Goal: Information Seeking & Learning: Learn about a topic

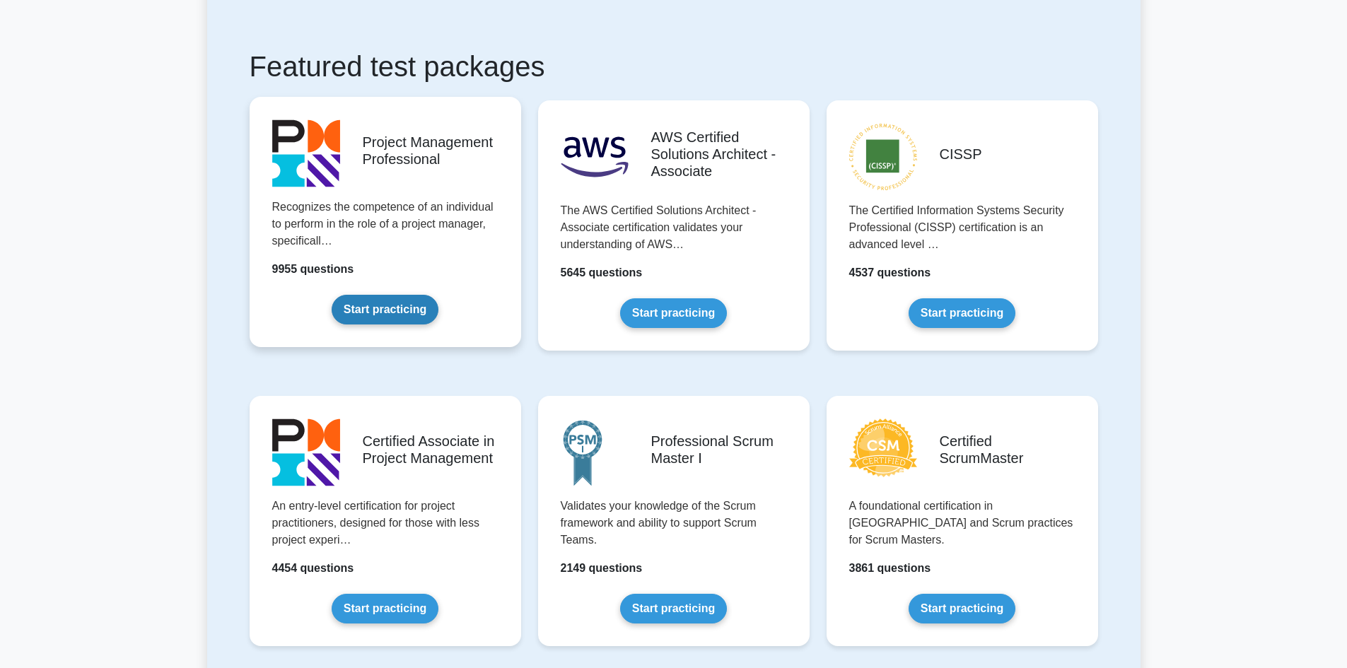
scroll to position [424, 0]
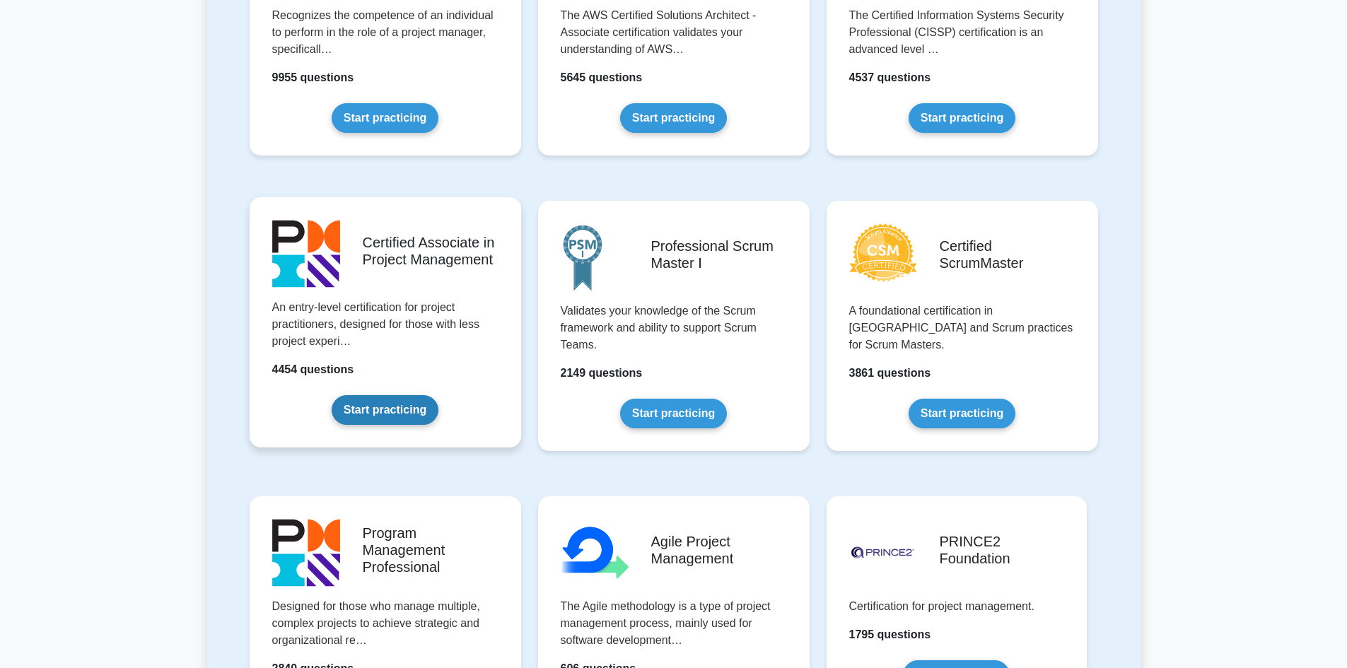
click at [373, 417] on link "Start practicing" at bounding box center [385, 410] width 107 height 30
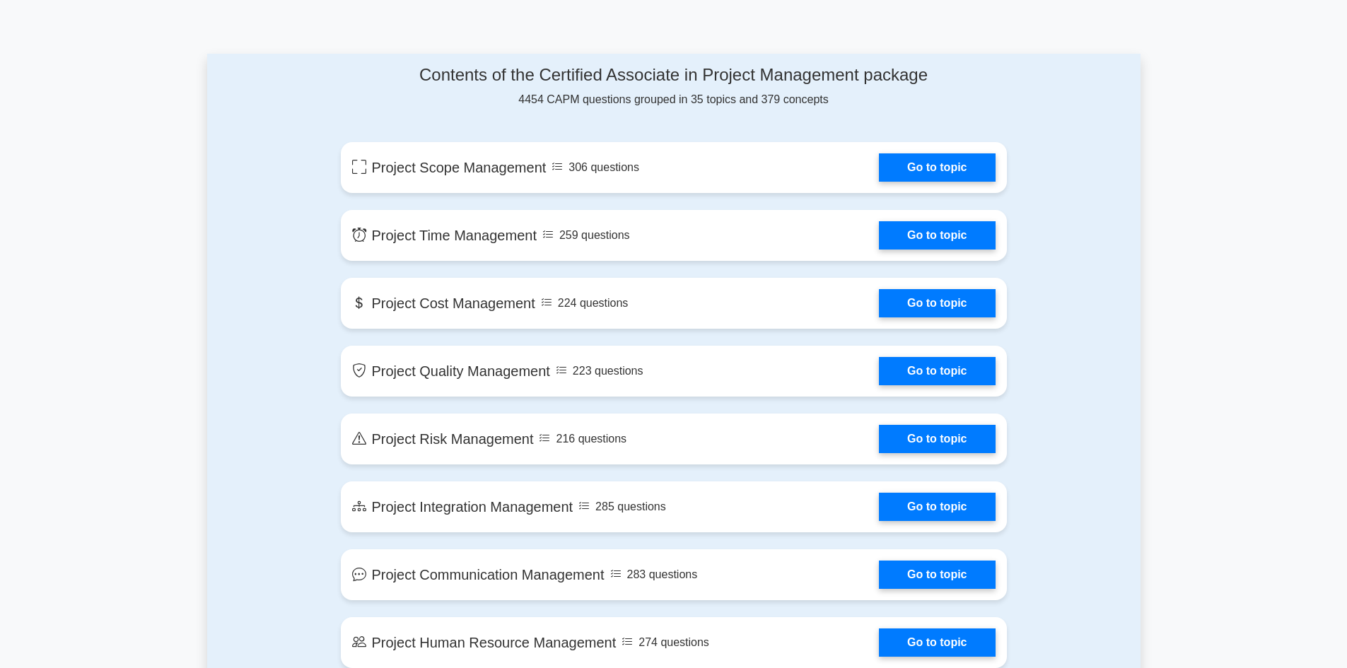
scroll to position [566, 0]
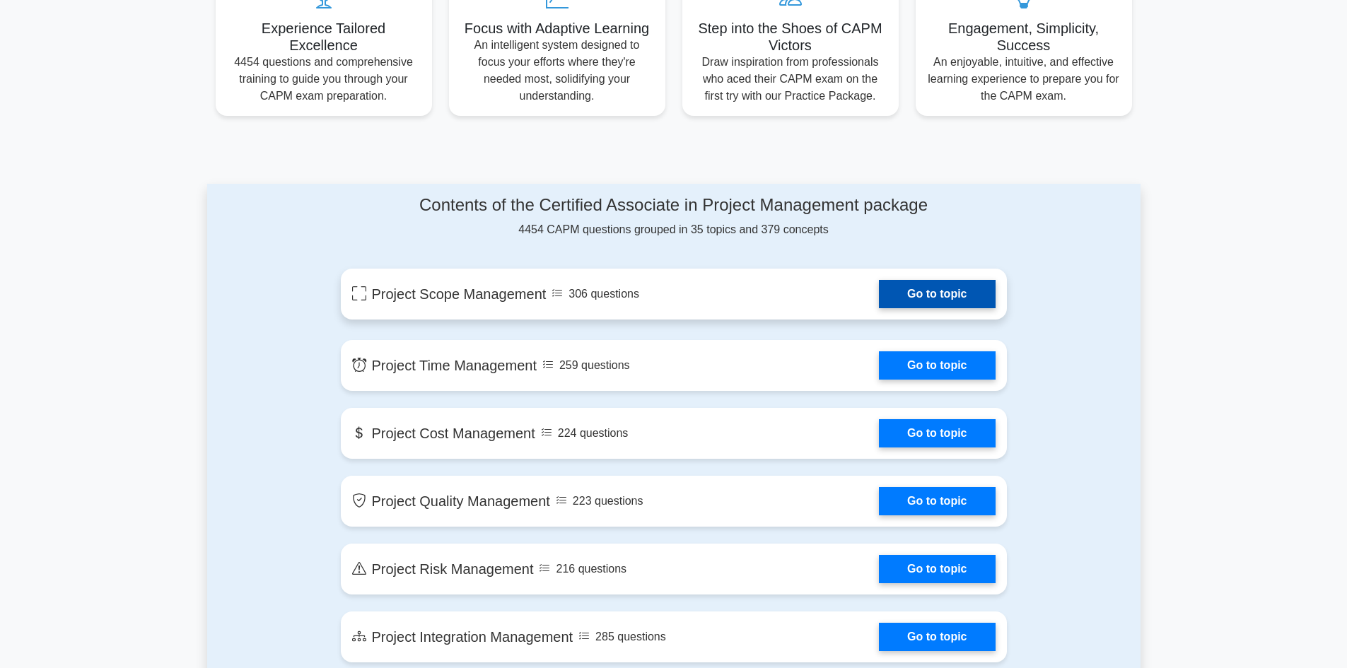
click at [926, 293] on link "Go to topic" at bounding box center [937, 294] width 116 height 28
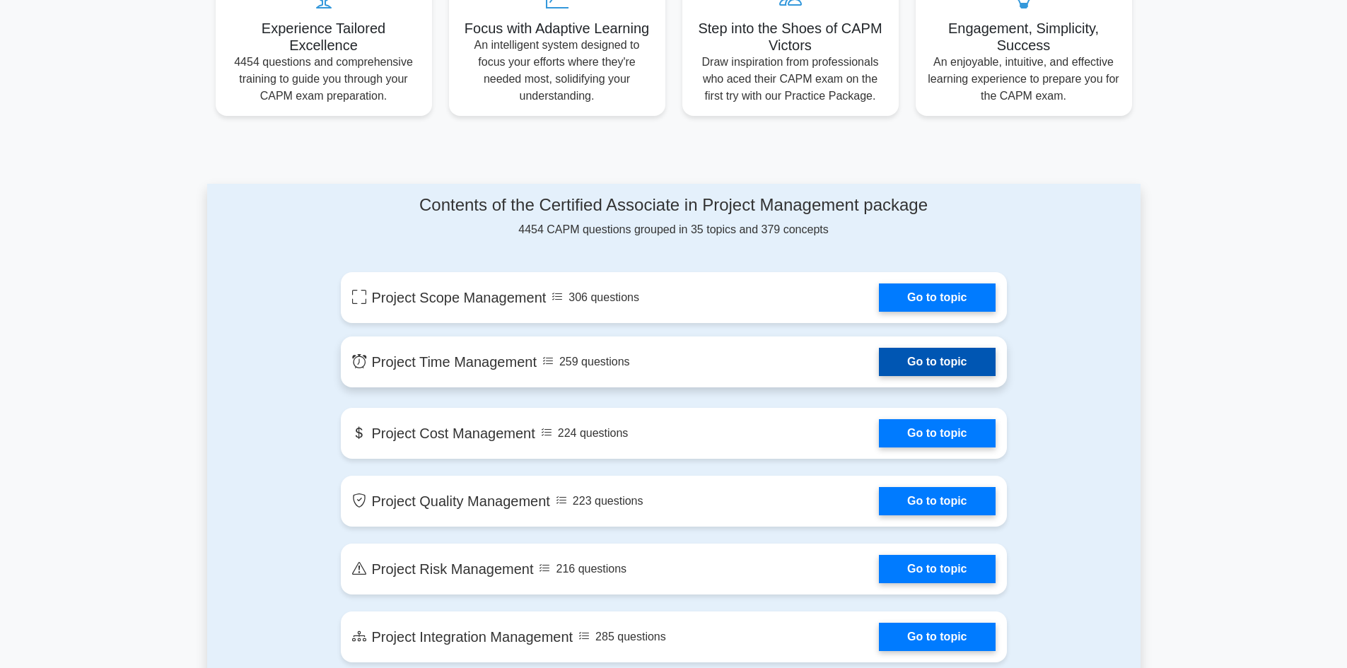
click at [879, 367] on link "Go to topic" at bounding box center [937, 362] width 116 height 28
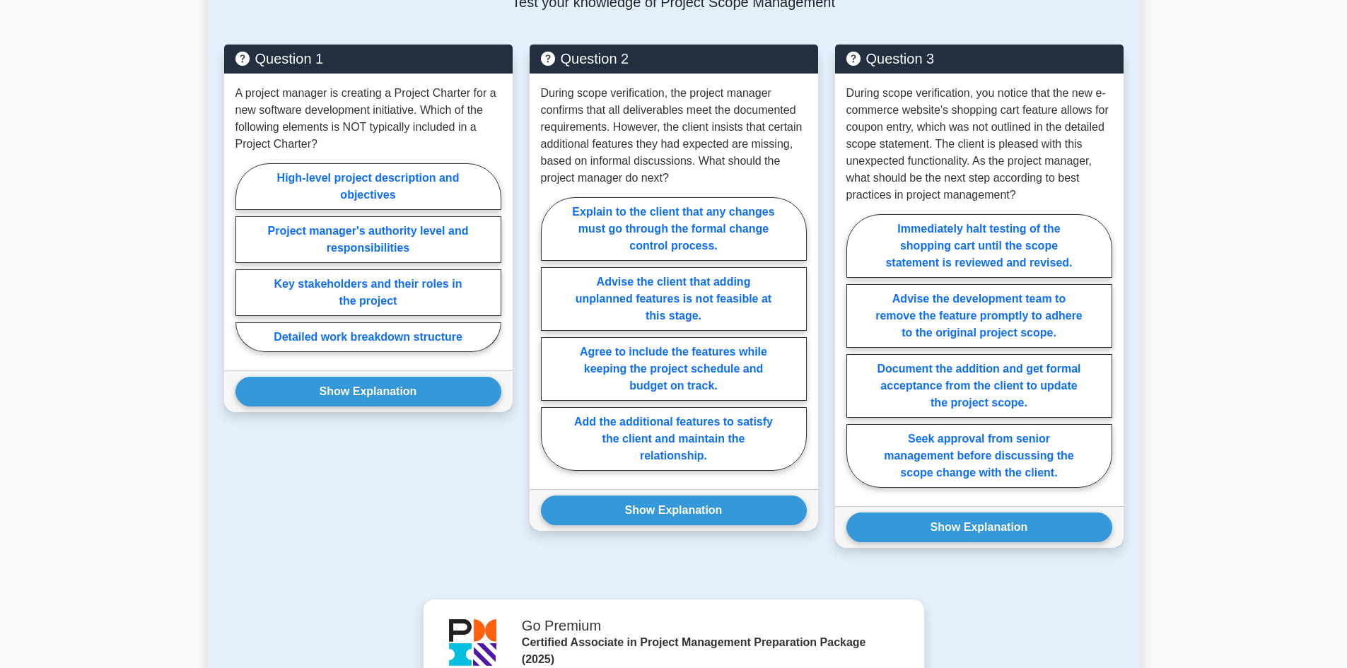
scroll to position [990, 0]
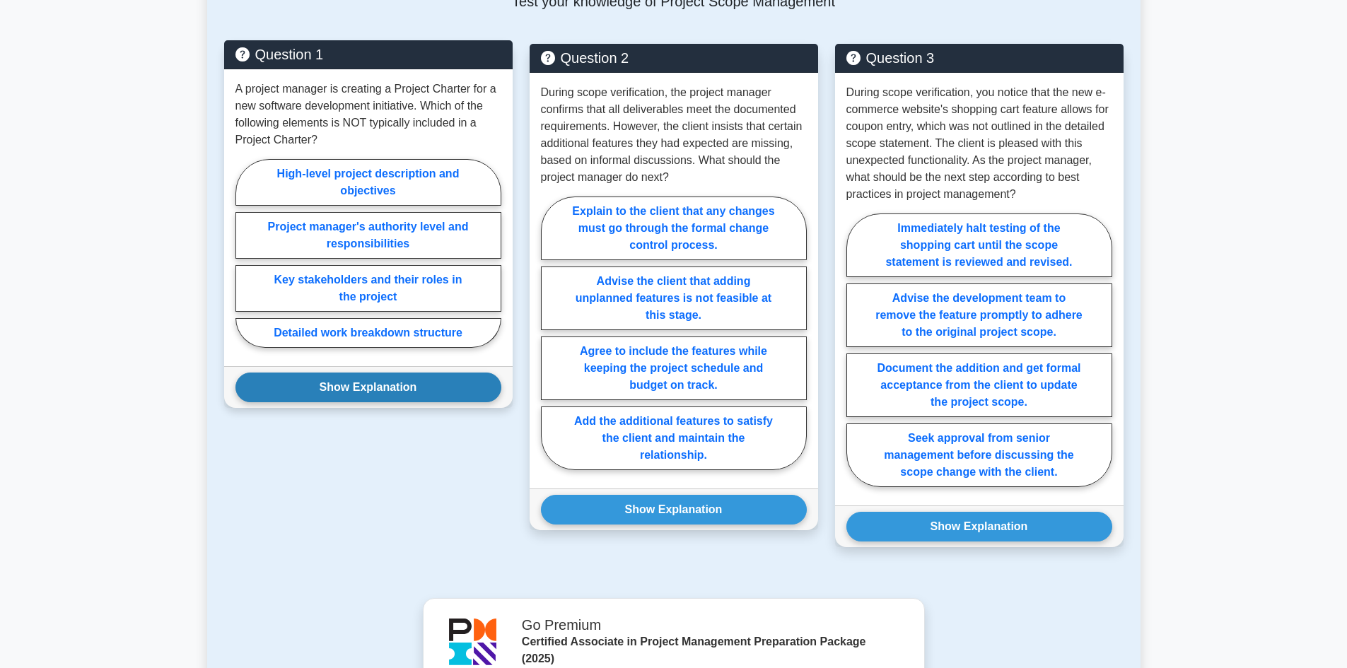
click at [363, 387] on button "Show Explanation" at bounding box center [368, 388] width 266 height 30
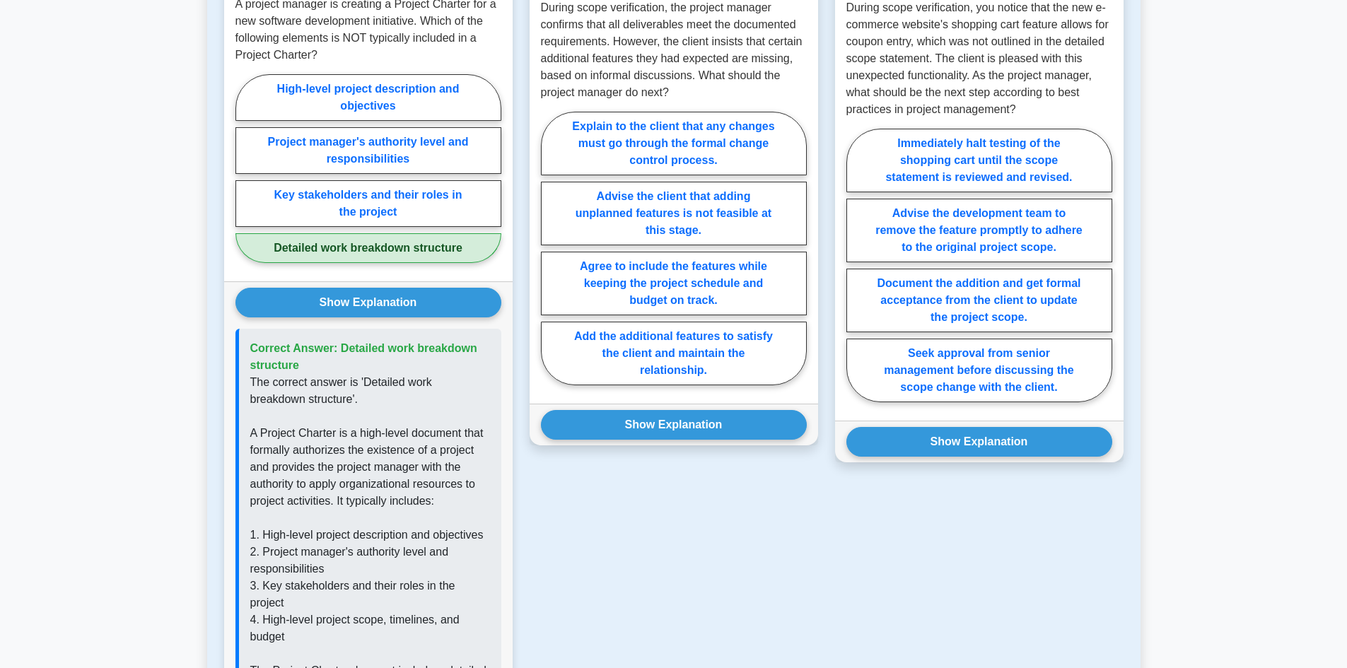
scroll to position [1273, 0]
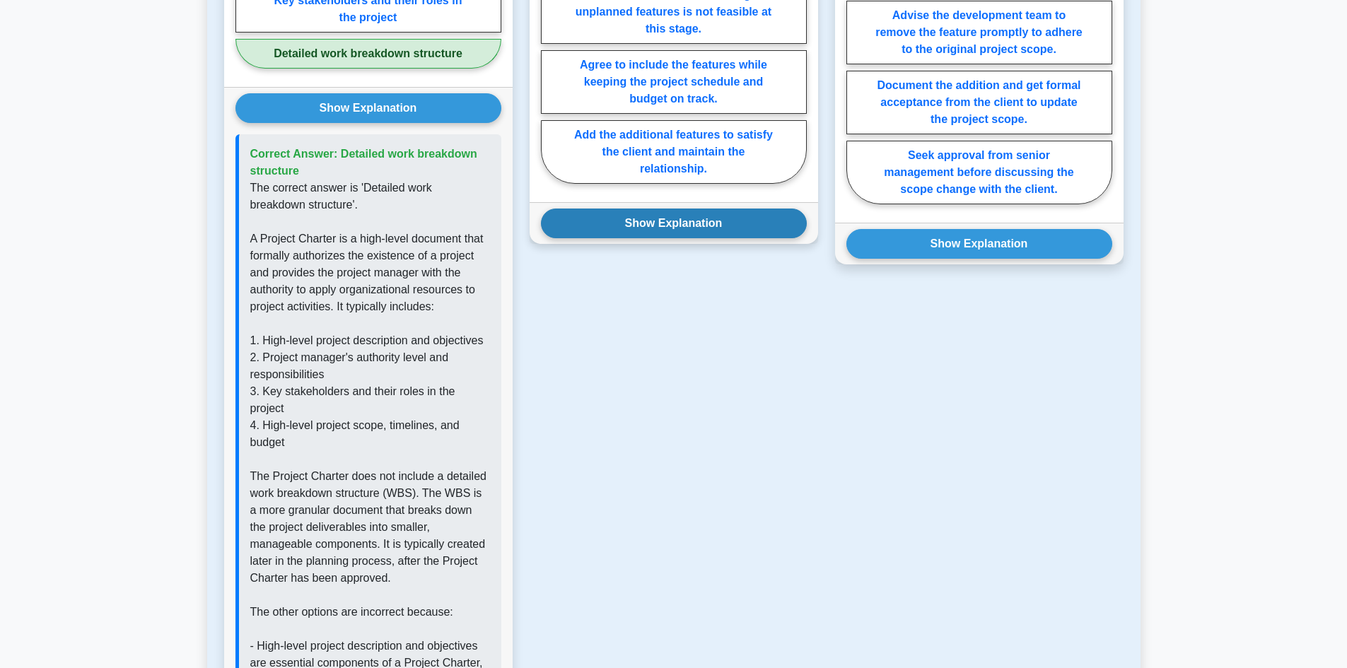
click at [622, 233] on button "Show Explanation" at bounding box center [674, 224] width 266 height 30
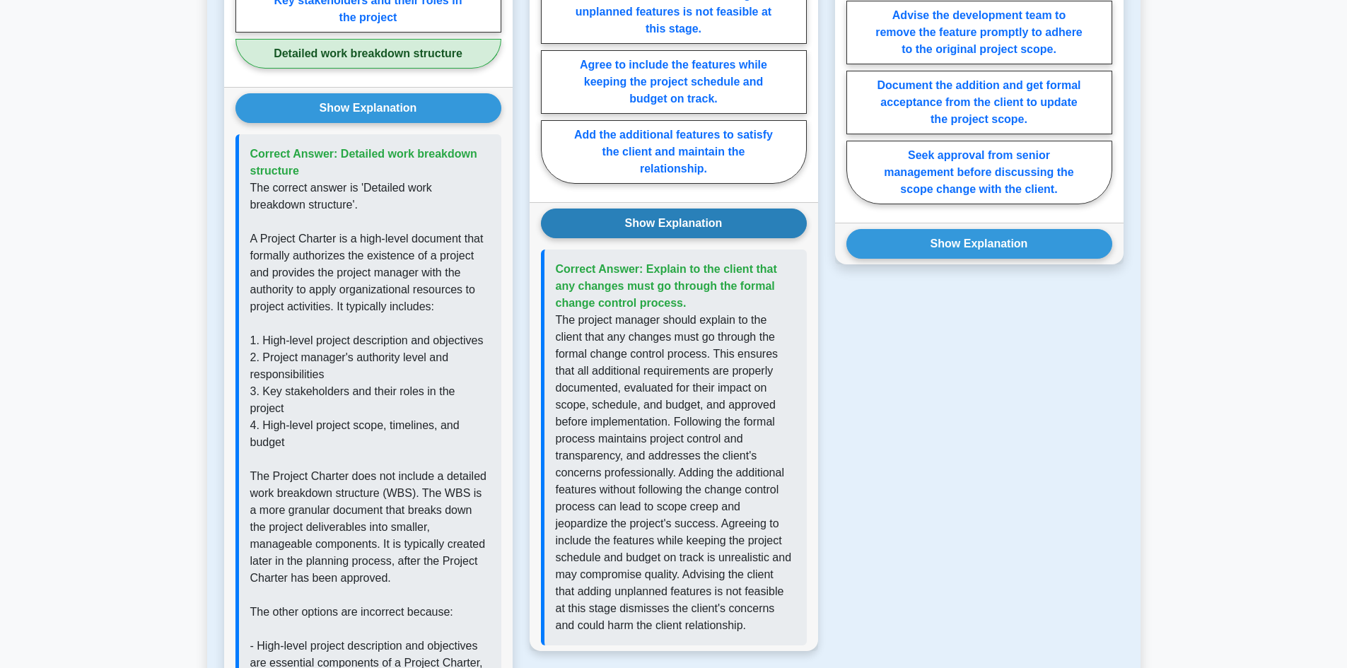
click at [622, 233] on button "Show Explanation" at bounding box center [674, 224] width 266 height 30
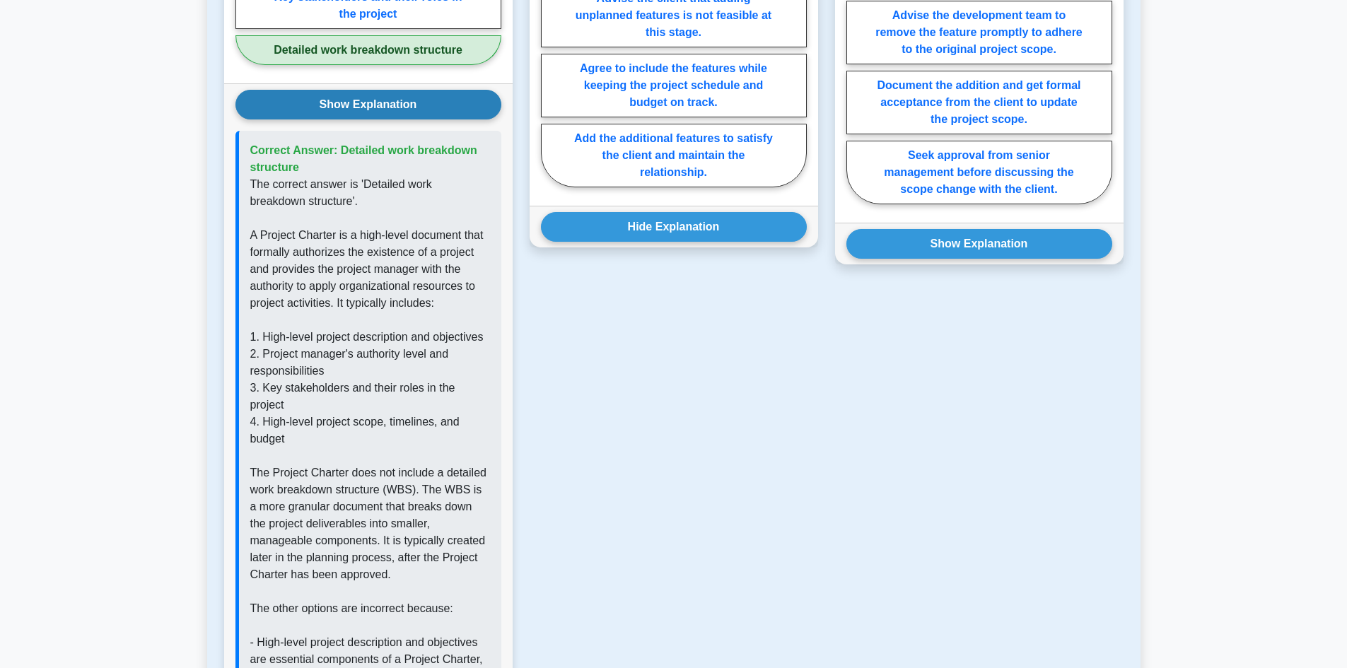
click at [356, 116] on button "Show Explanation" at bounding box center [368, 105] width 266 height 30
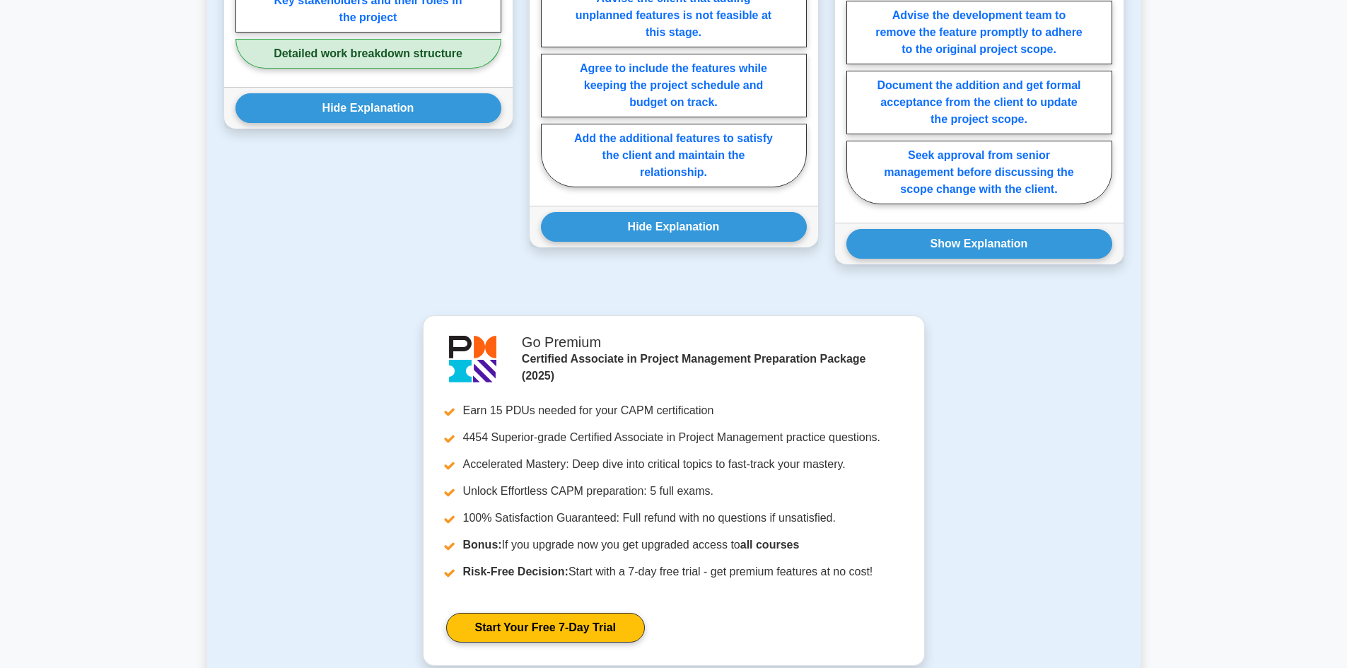
scroll to position [990, 0]
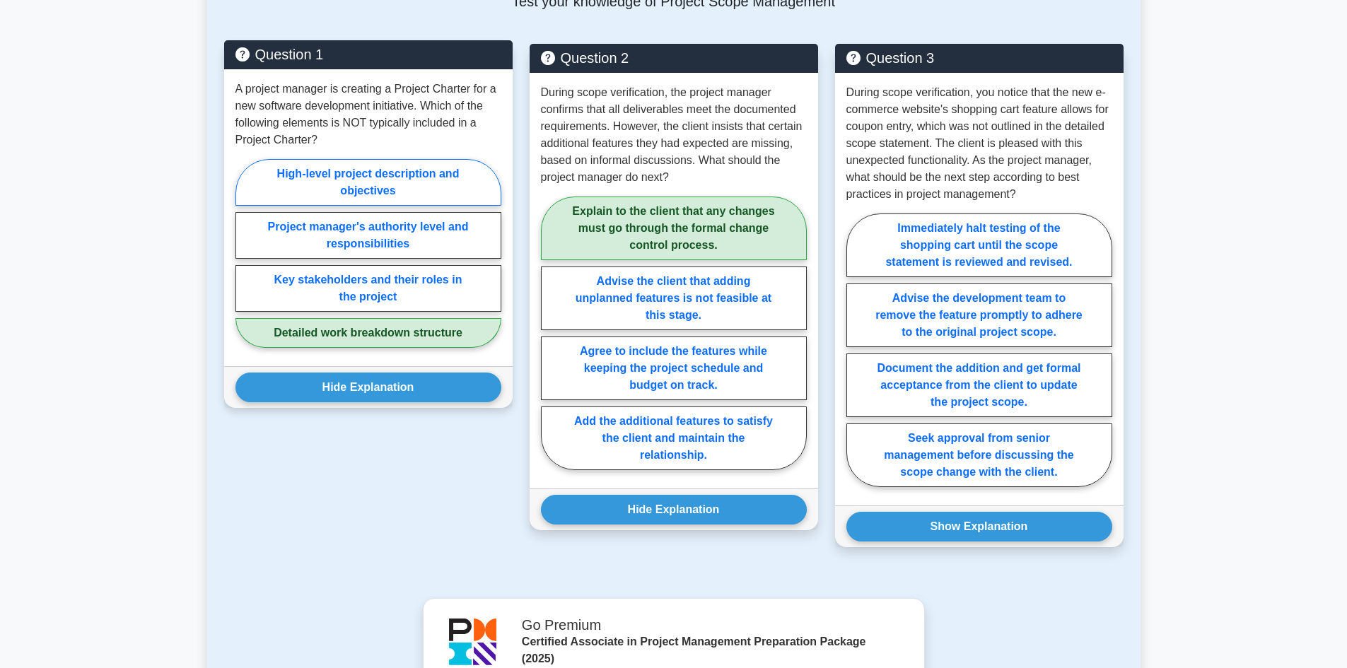
click at [368, 173] on label "High-level project description and objectives" at bounding box center [368, 182] width 266 height 47
click at [245, 253] on input "High-level project description and objectives" at bounding box center [239, 257] width 9 height 9
radio input "true"
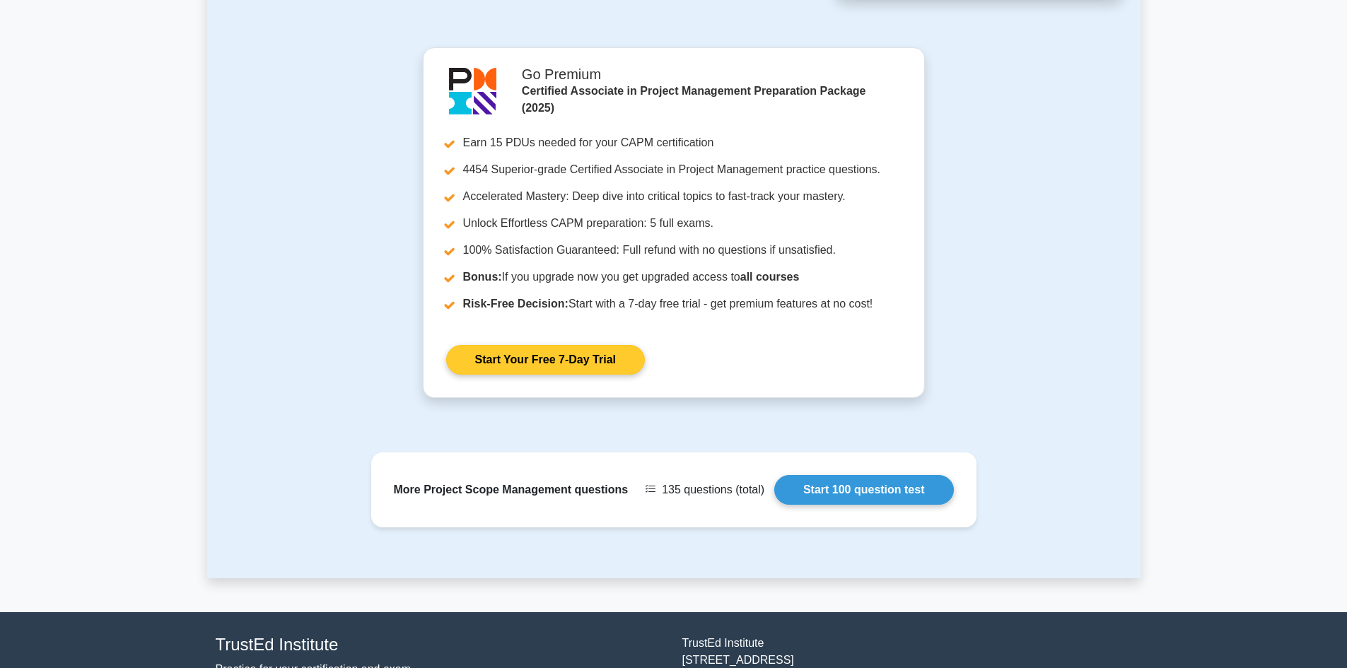
scroll to position [1496, 0]
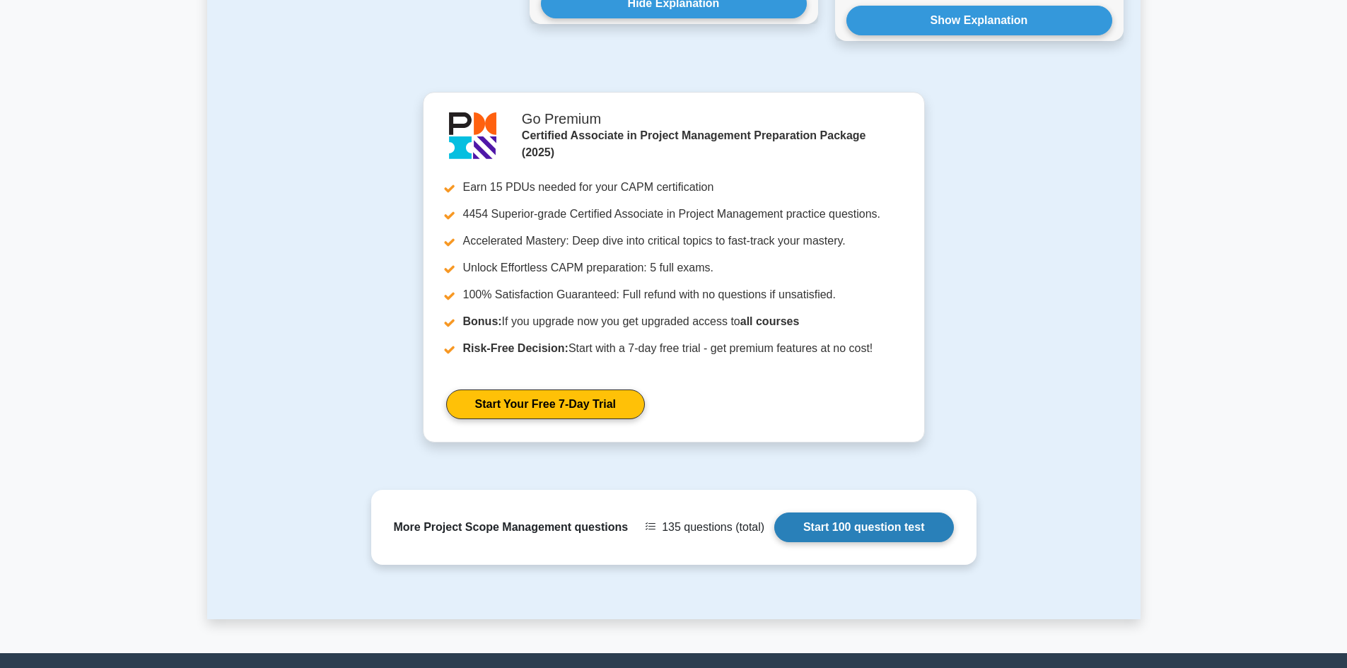
click at [834, 530] on link "Start 100 question test" at bounding box center [864, 528] width 180 height 30
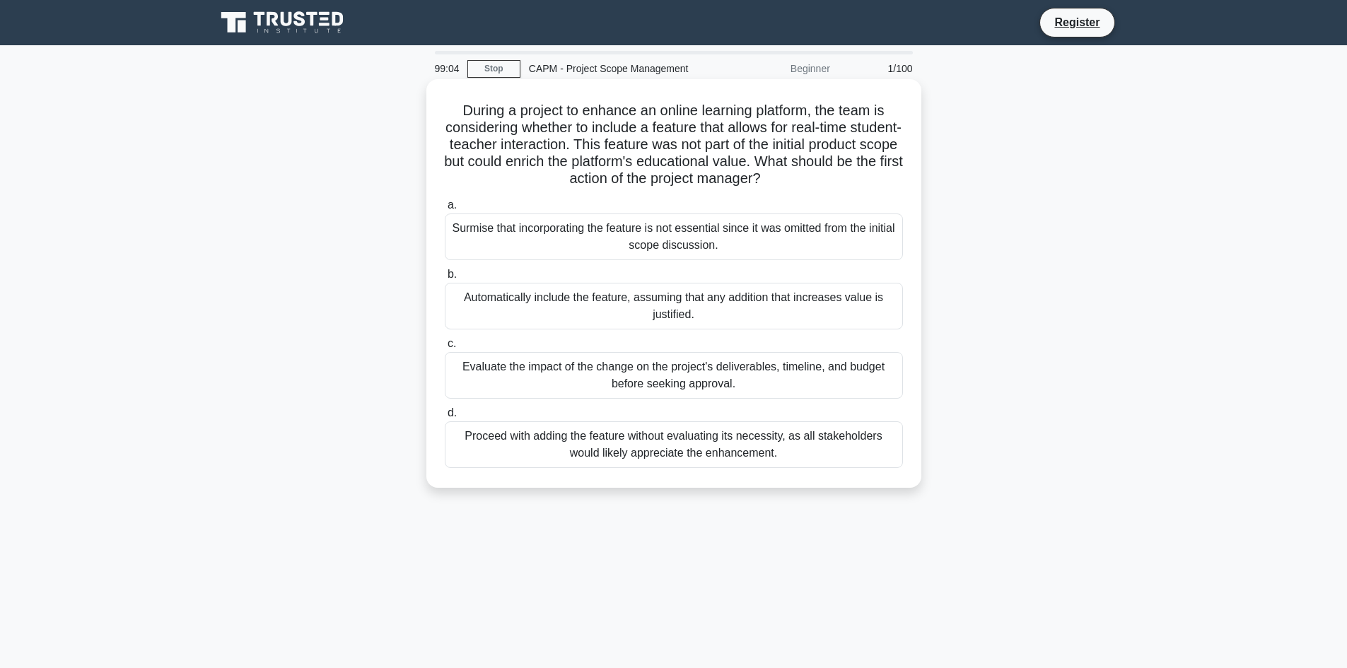
click at [681, 377] on div "Evaluate the impact of the change on the project's deliverables, timeline, and …" at bounding box center [674, 375] width 458 height 47
click at [445, 349] on input "c. Evaluate the impact of the change on the project's deliverables, timeline, a…" at bounding box center [445, 343] width 0 height 9
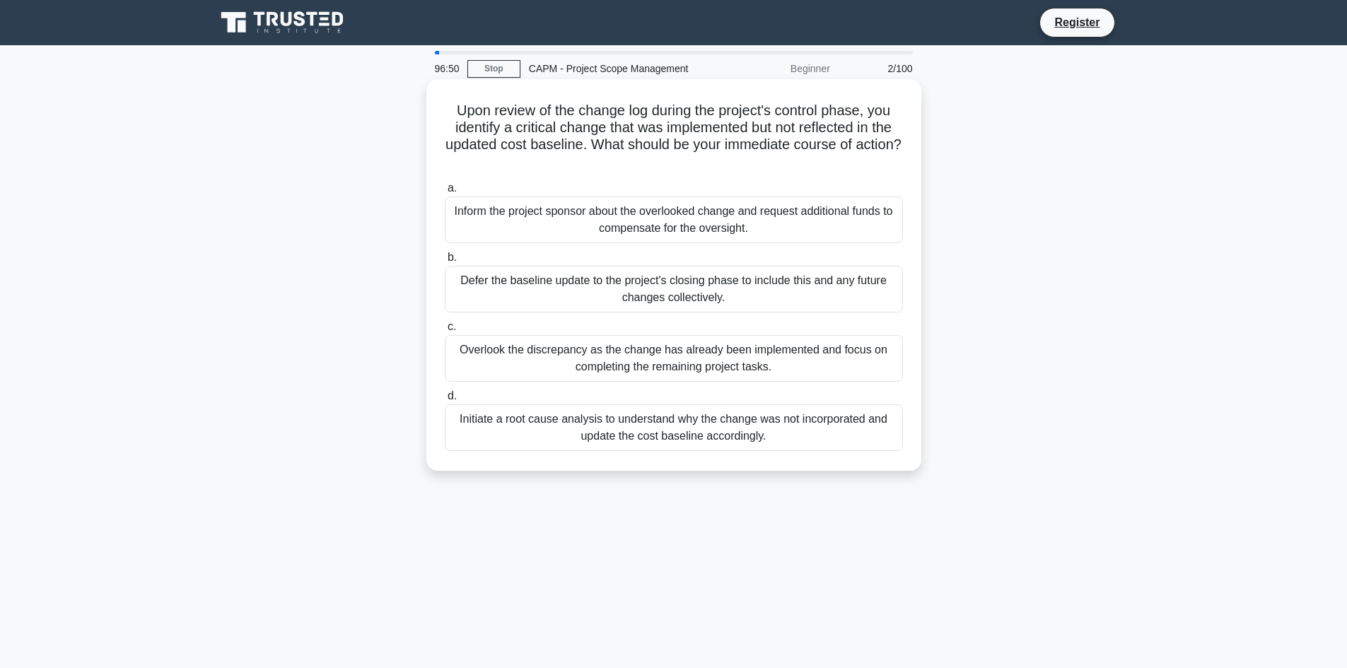
click at [660, 430] on div "Initiate a root cause analysis to understand why the change was not incorporate…" at bounding box center [674, 427] width 458 height 47
click at [445, 401] on input "d. Initiate a root cause analysis to understand why the change was not incorpor…" at bounding box center [445, 396] width 0 height 9
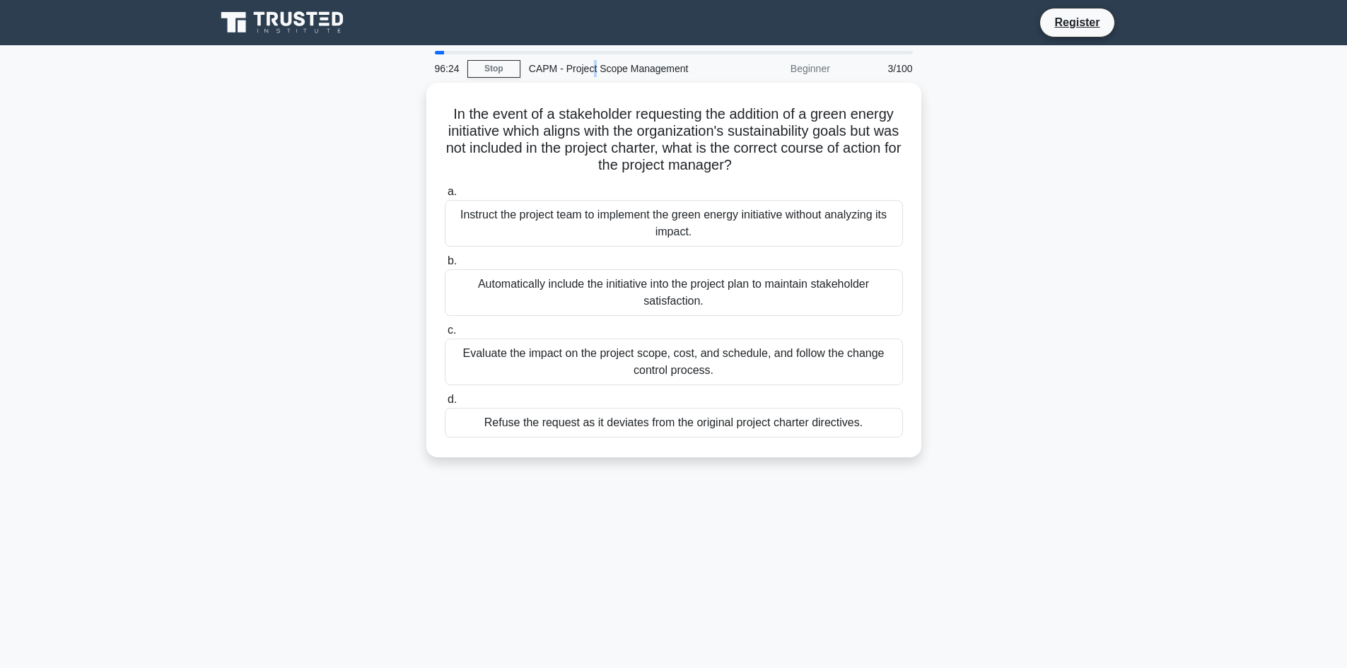
click at [594, 72] on div "CAPM - Project Scope Management" at bounding box center [617, 68] width 194 height 28
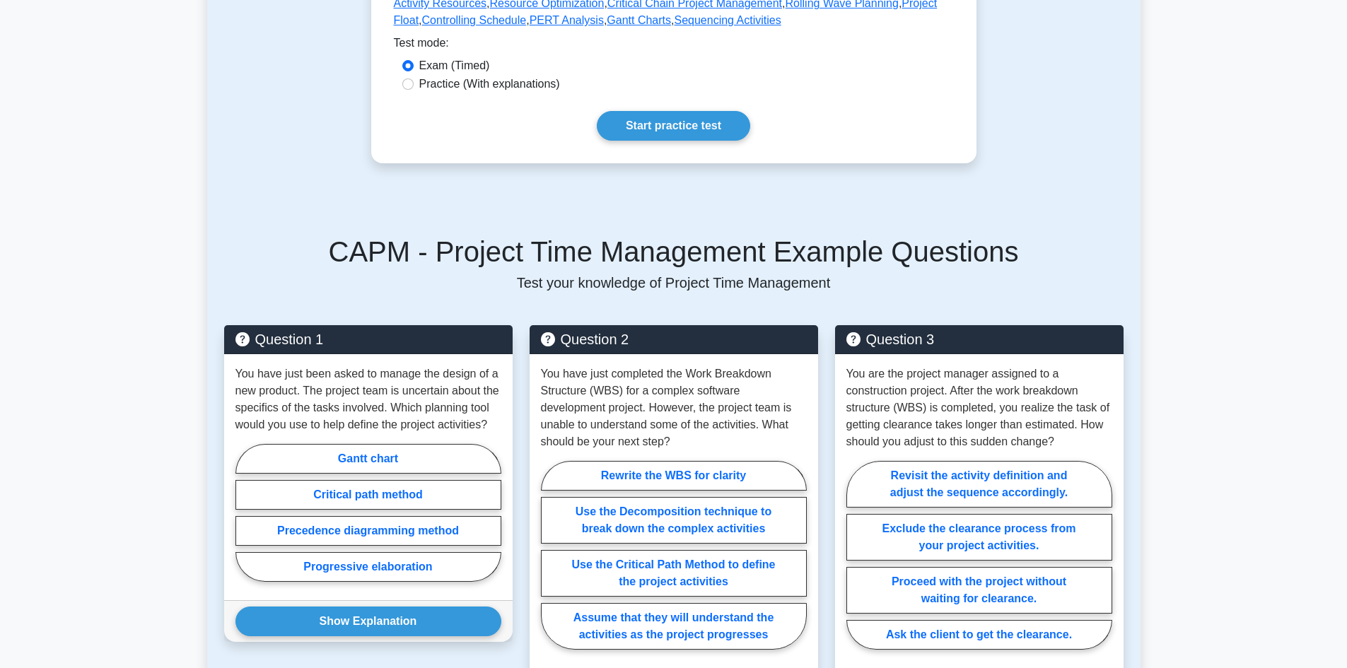
scroll to position [707, 0]
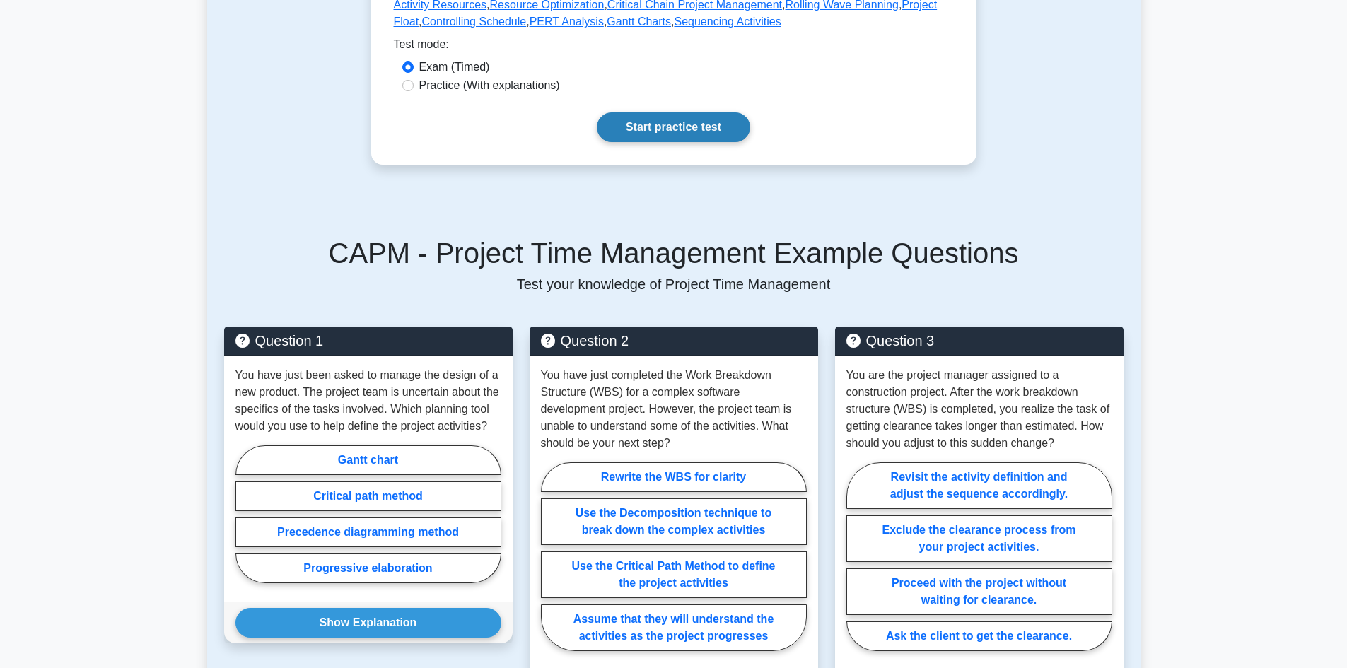
click at [662, 137] on link "Start practice test" at bounding box center [673, 127] width 153 height 30
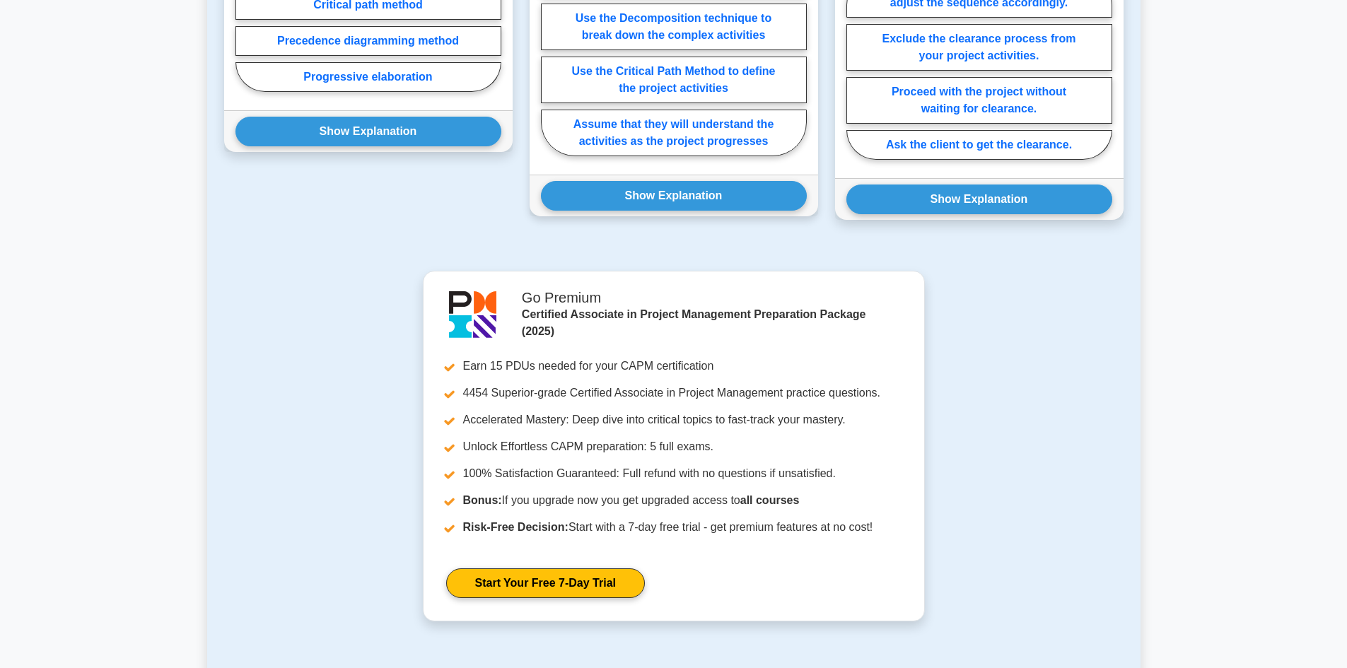
scroll to position [1414, 0]
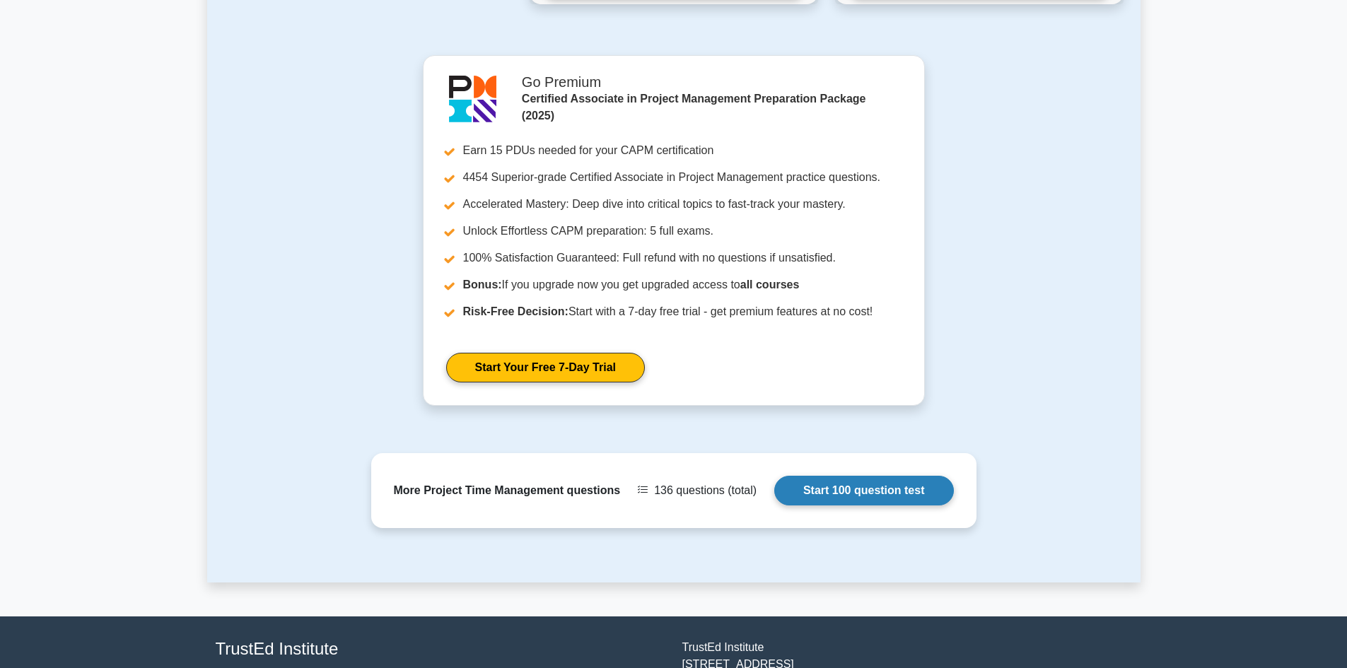
click at [837, 506] on link "Start 100 question test" at bounding box center [864, 491] width 180 height 30
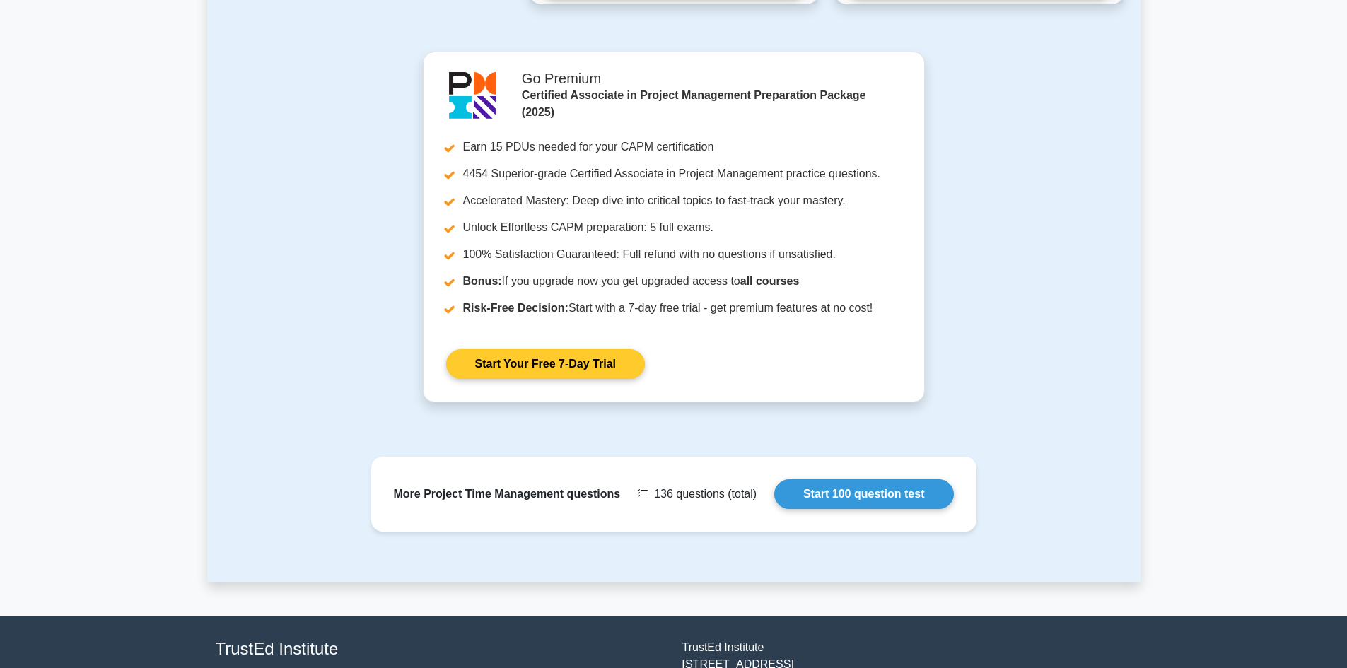
click at [549, 379] on link "Start Your Free 7-Day Trial" at bounding box center [545, 364] width 199 height 30
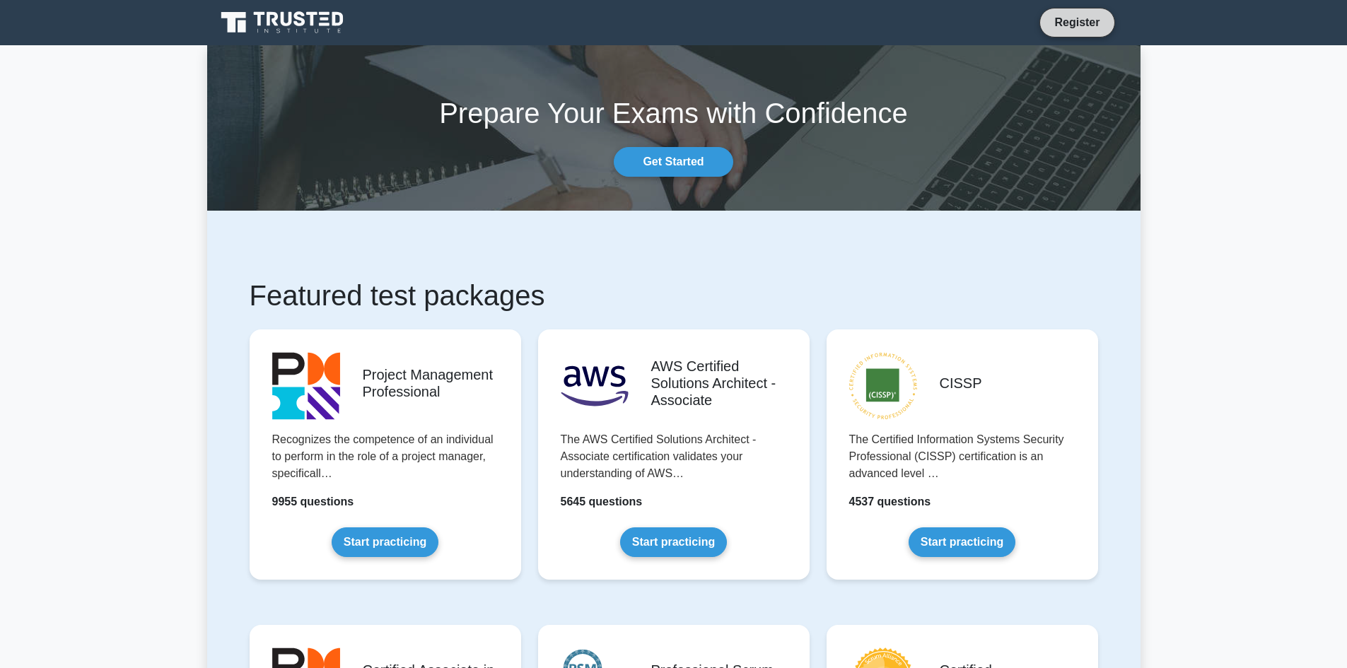
click at [1085, 18] on link "Register" at bounding box center [1077, 22] width 62 height 18
click at [669, 170] on link "Get Started" at bounding box center [673, 162] width 119 height 30
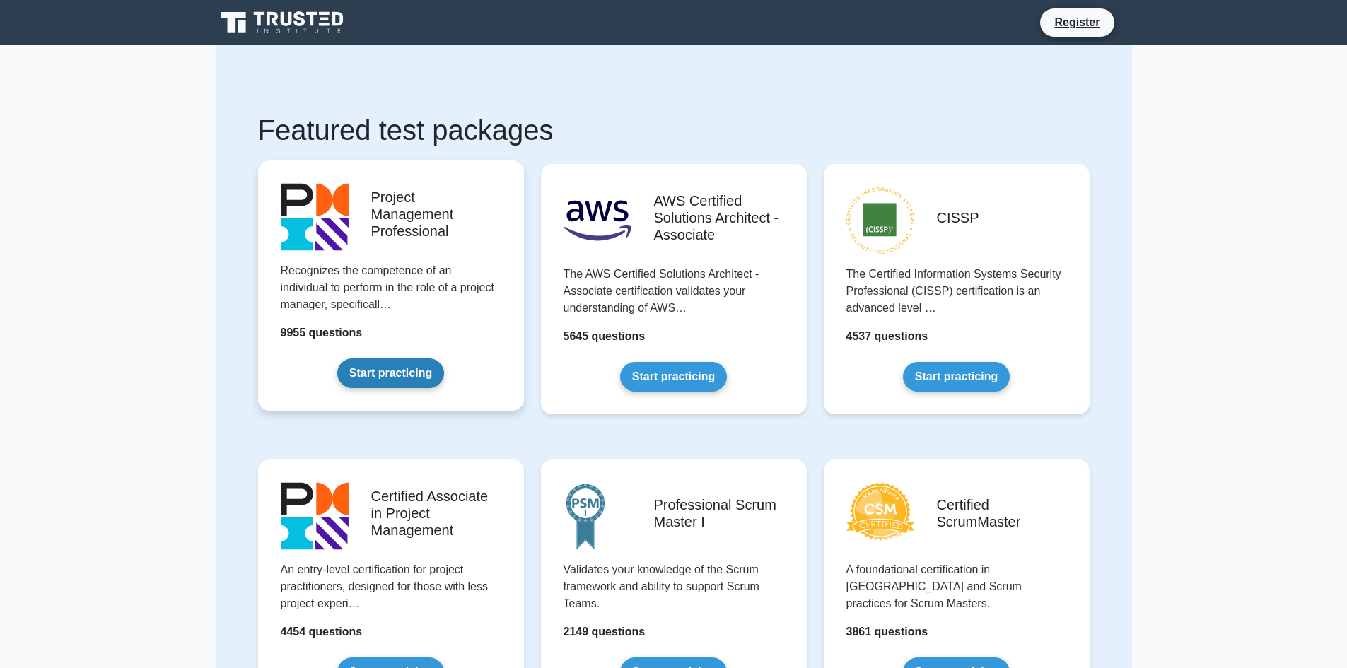
click at [383, 375] on link "Start practicing" at bounding box center [390, 373] width 107 height 30
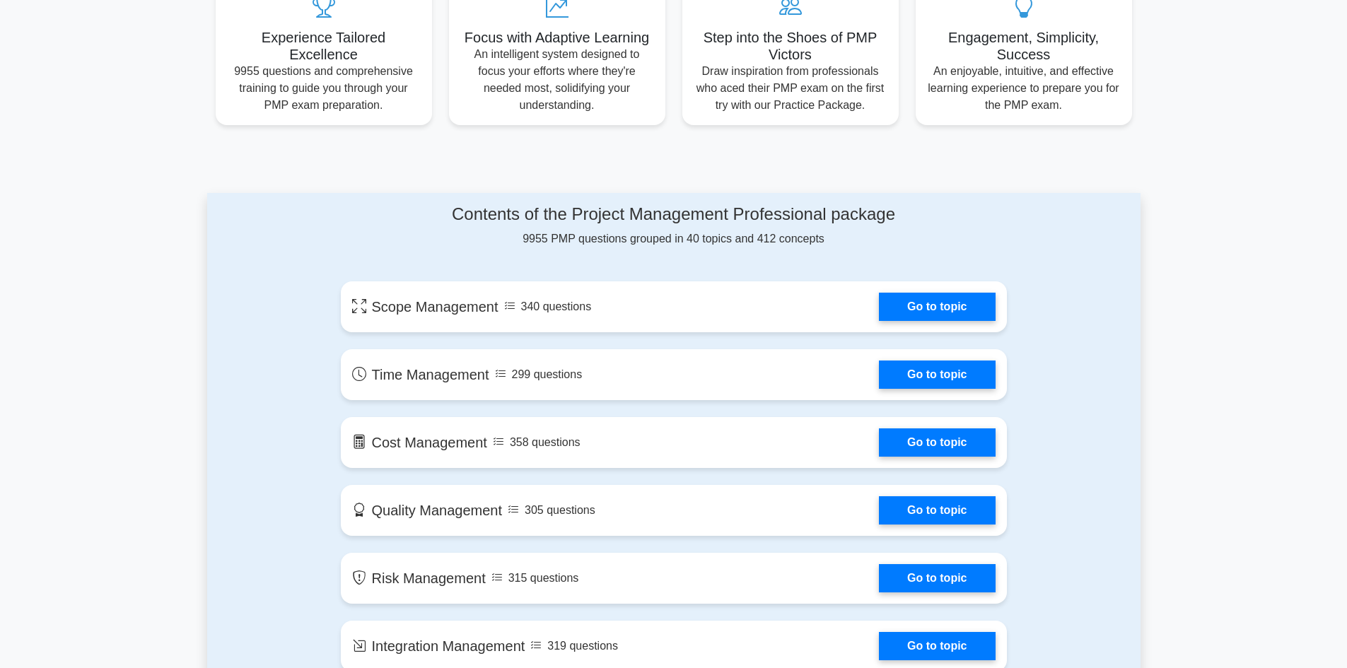
scroll to position [566, 0]
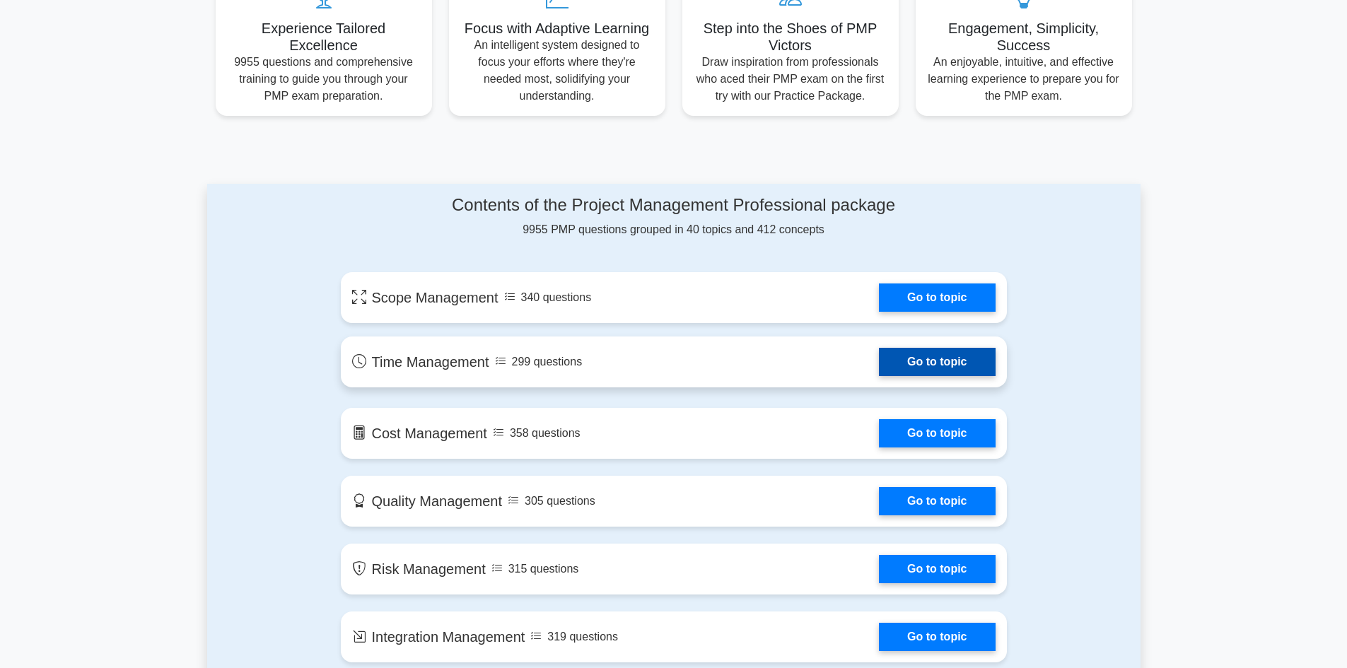
click at [879, 362] on link "Go to topic" at bounding box center [937, 362] width 116 height 28
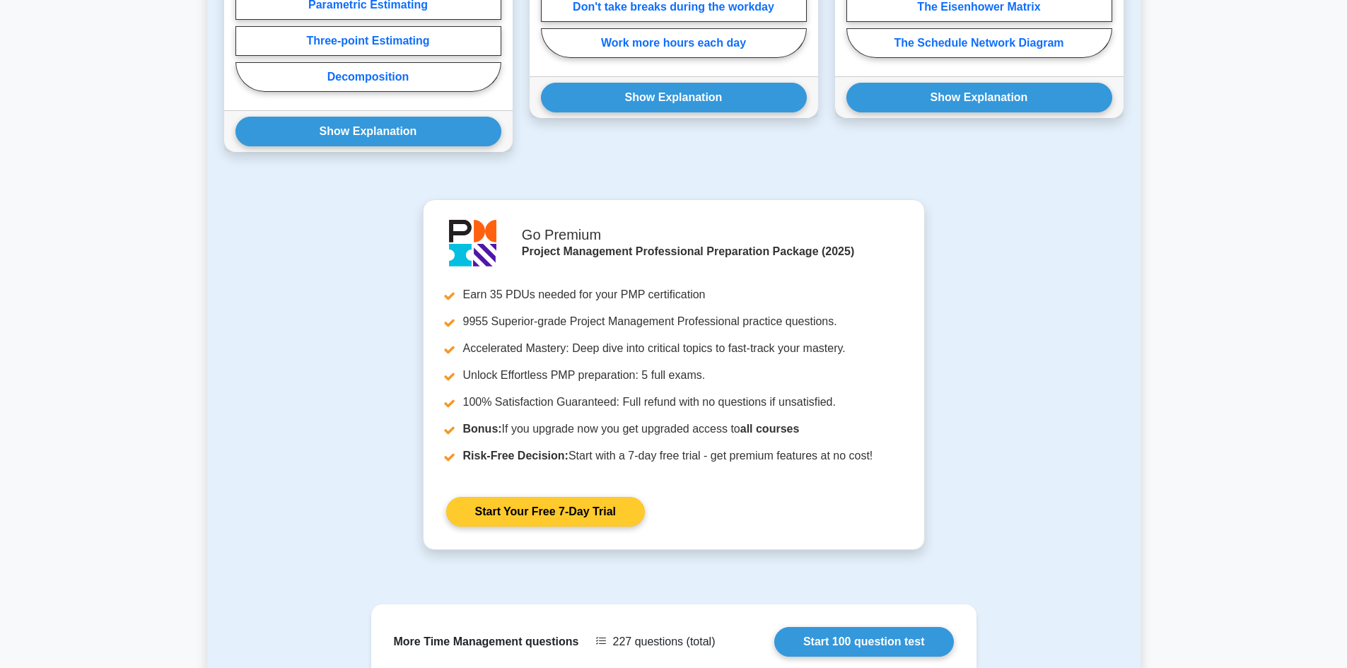
scroll to position [1414, 0]
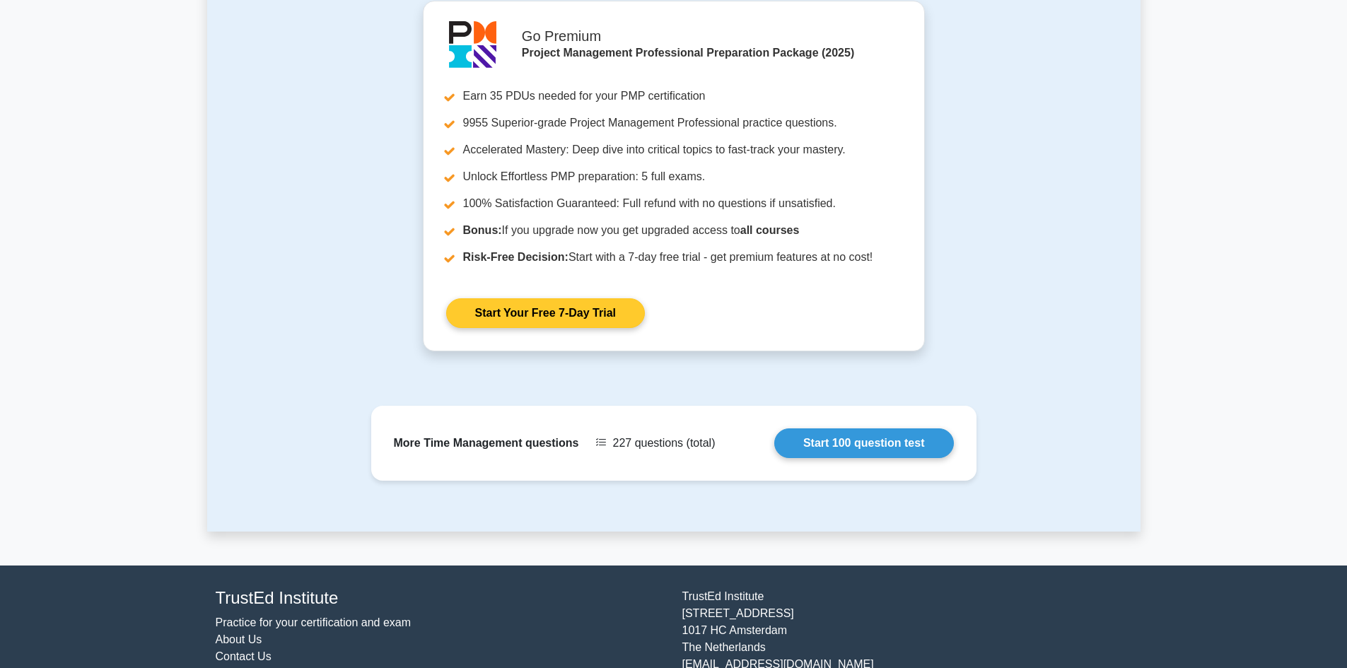
click at [532, 315] on link "Start Your Free 7-Day Trial" at bounding box center [545, 313] width 199 height 30
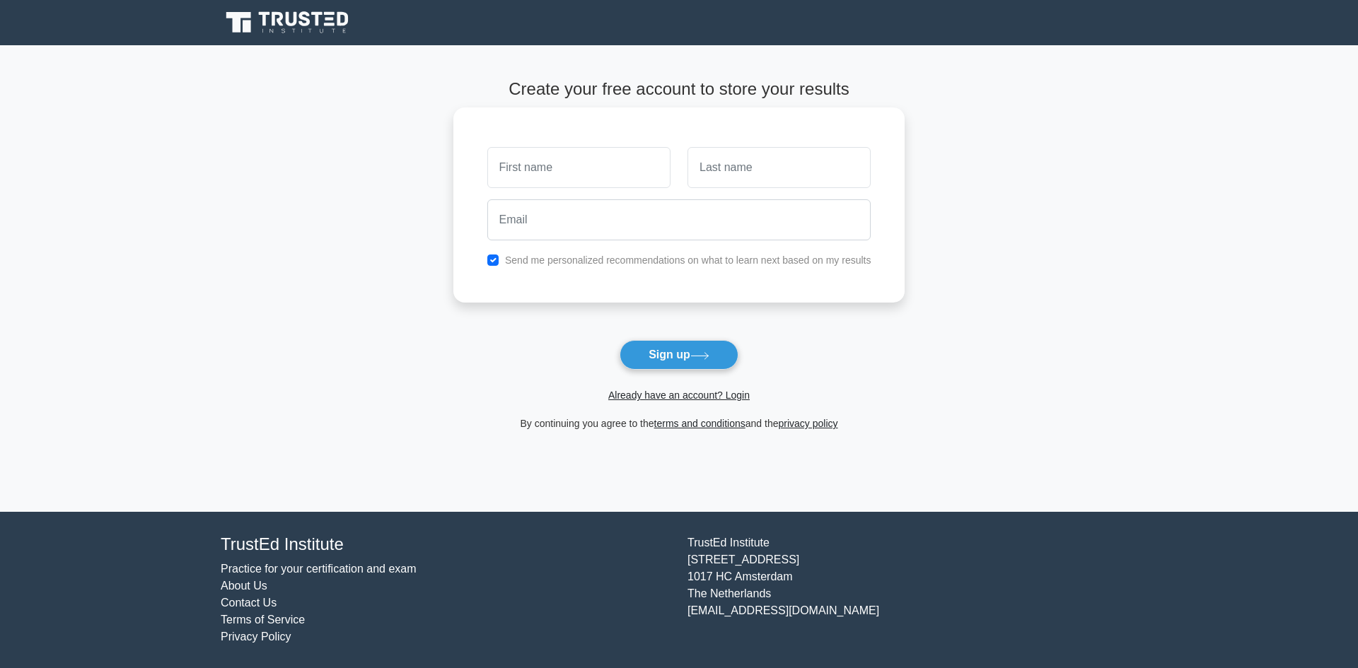
click at [588, 173] on input "text" at bounding box center [578, 167] width 183 height 41
type input "amer"
click at [721, 173] on input "text" at bounding box center [778, 167] width 183 height 41
type input "bani salameh"
click at [675, 237] on input "email" at bounding box center [679, 219] width 384 height 41
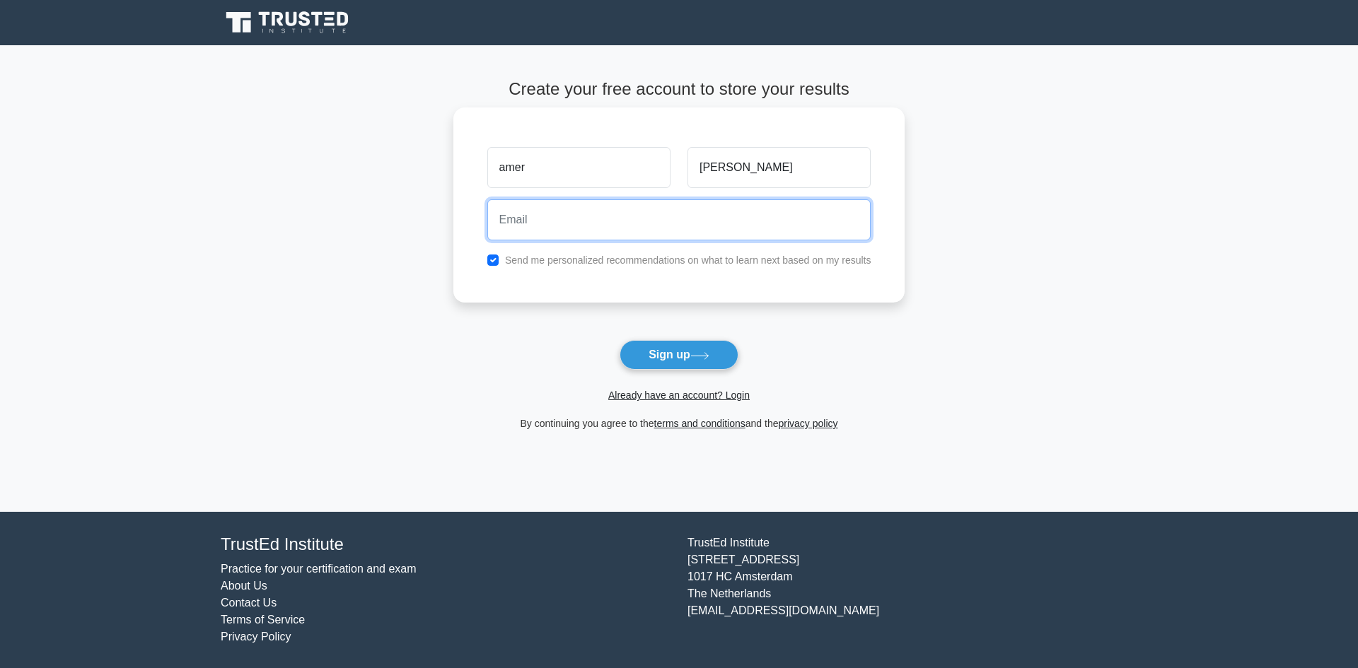
type input "amerbs1@yahoo.com.jo"
click at [679, 352] on button "Sign up" at bounding box center [678, 355] width 119 height 30
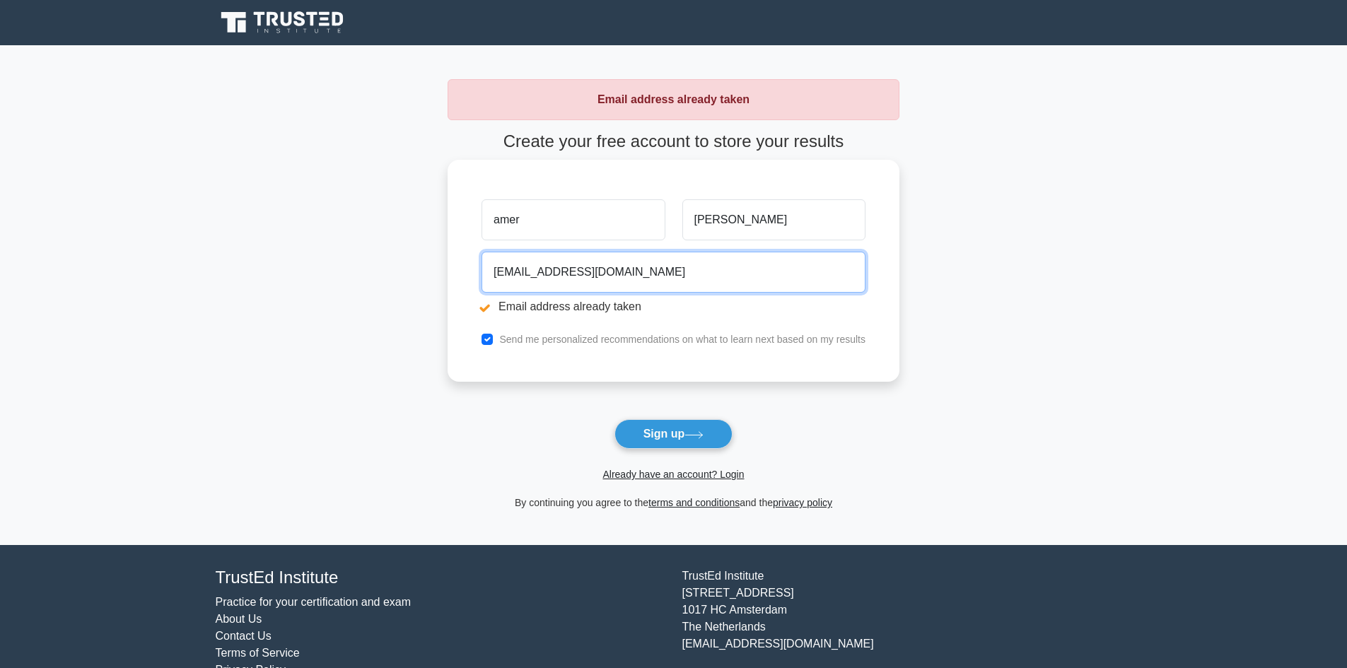
click at [628, 272] on input "amerbs1@yahoo.com.jo" at bounding box center [674, 272] width 384 height 41
type input "a"
type input "ش"
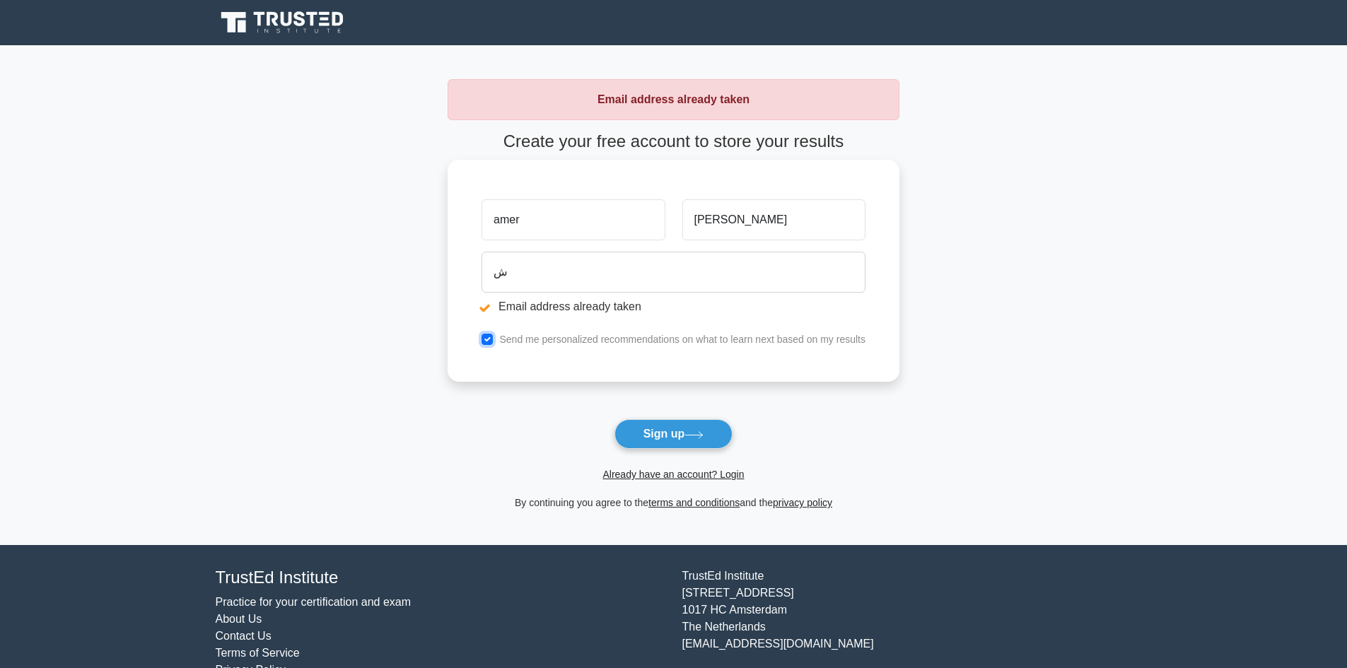
click at [492, 342] on input "checkbox" at bounding box center [487, 339] width 11 height 11
checkbox input "false"
click at [676, 438] on button "Sign up" at bounding box center [673, 434] width 119 height 30
click at [513, 280] on input "ش" at bounding box center [674, 272] width 384 height 41
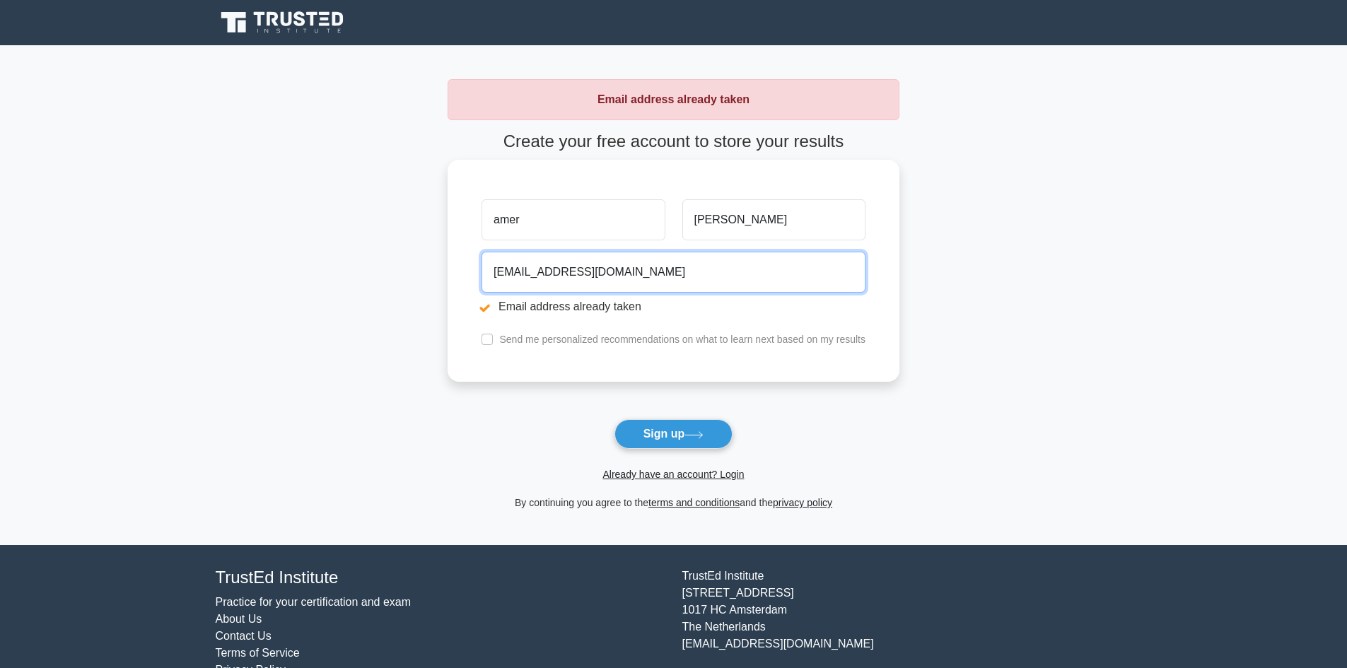
type input "abanisalameh@miyahuna.com.jo"
click at [624, 339] on label "Send me personalized recommendations on what to learn next based on my results" at bounding box center [682, 339] width 366 height 11
click at [491, 341] on input "checkbox" at bounding box center [487, 339] width 11 height 11
checkbox input "true"
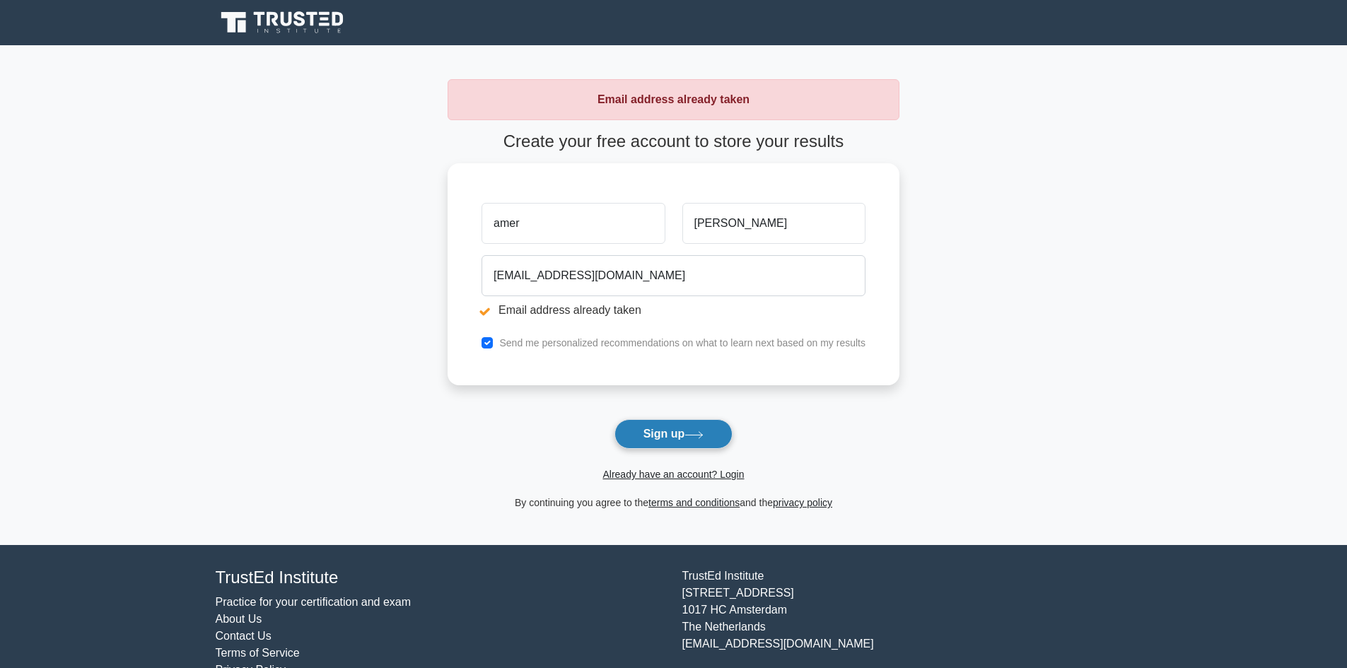
click at [638, 434] on button "Sign up" at bounding box center [673, 434] width 119 height 30
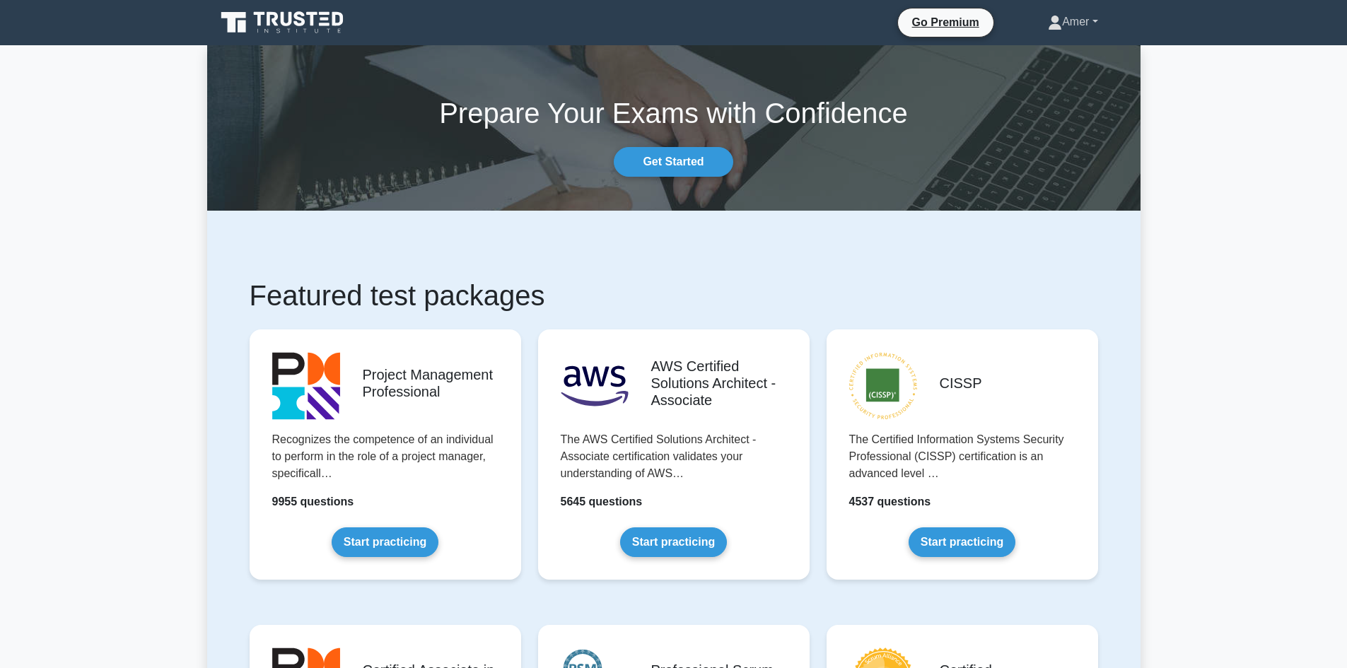
click at [1097, 24] on link "Amer" at bounding box center [1072, 22] width 117 height 28
click at [1062, 70] on link "Settings" at bounding box center [1071, 77] width 112 height 23
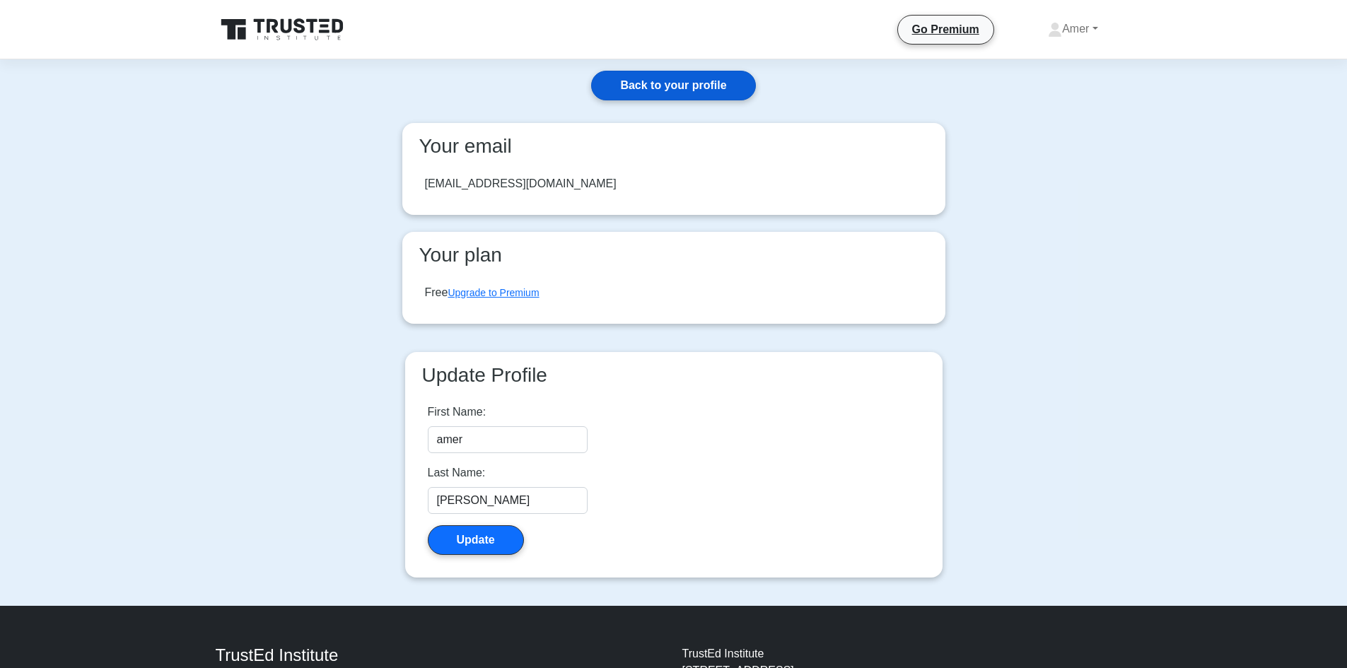
click at [673, 91] on link "Back to your profile" at bounding box center [673, 86] width 164 height 30
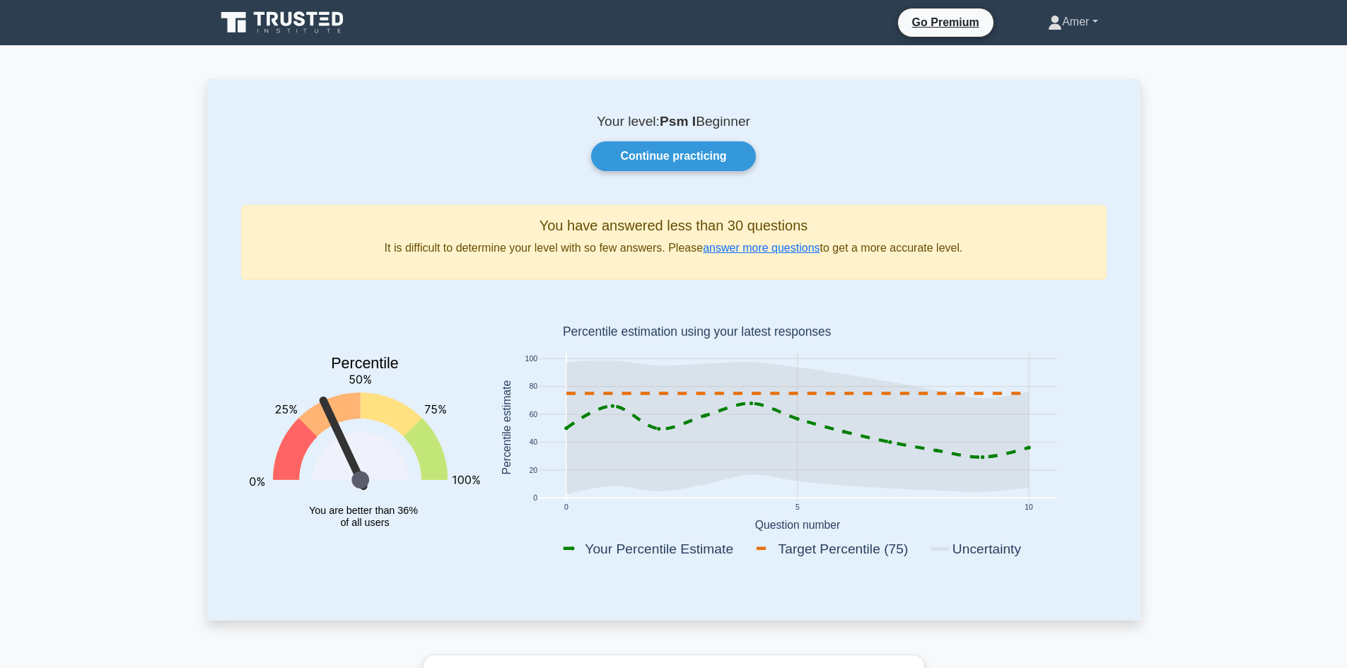
click at [1097, 21] on link "Amer" at bounding box center [1072, 22] width 117 height 28
click at [1055, 78] on link "Settings" at bounding box center [1071, 77] width 112 height 23
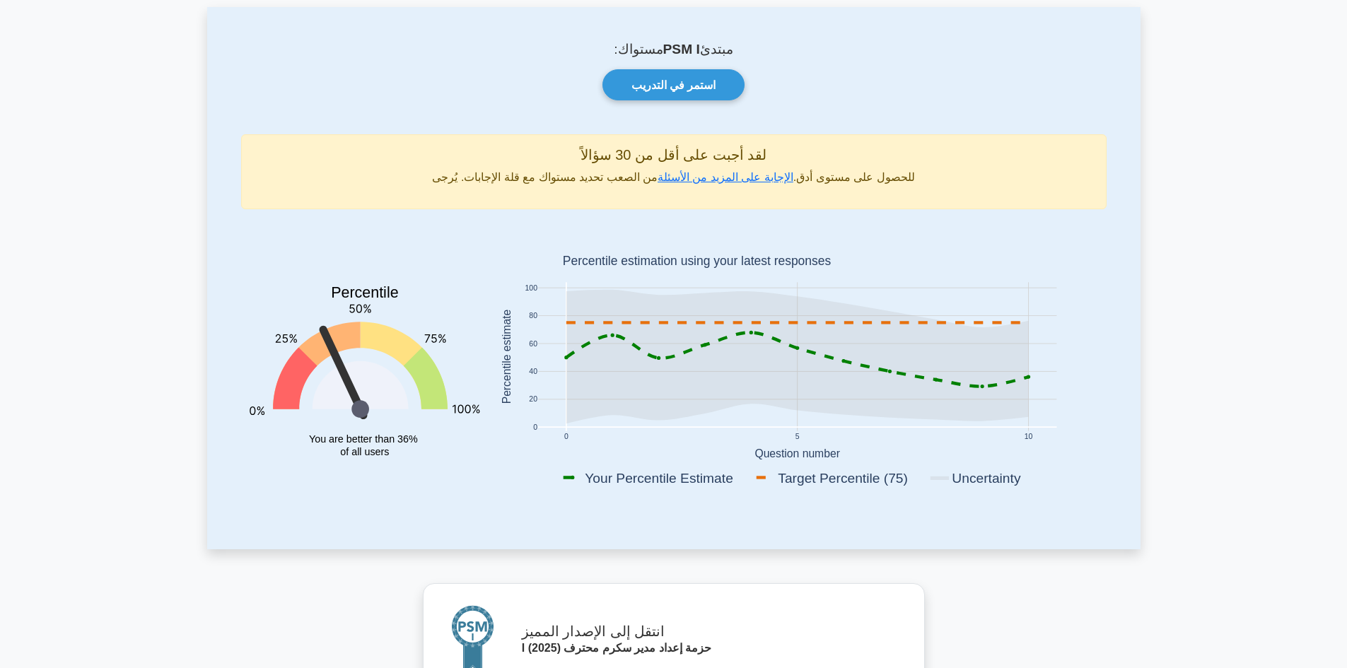
scroll to position [71, 0]
click at [713, 180] on font "الإجابة على المزيد من الأسئلة" at bounding box center [726, 179] width 136 height 12
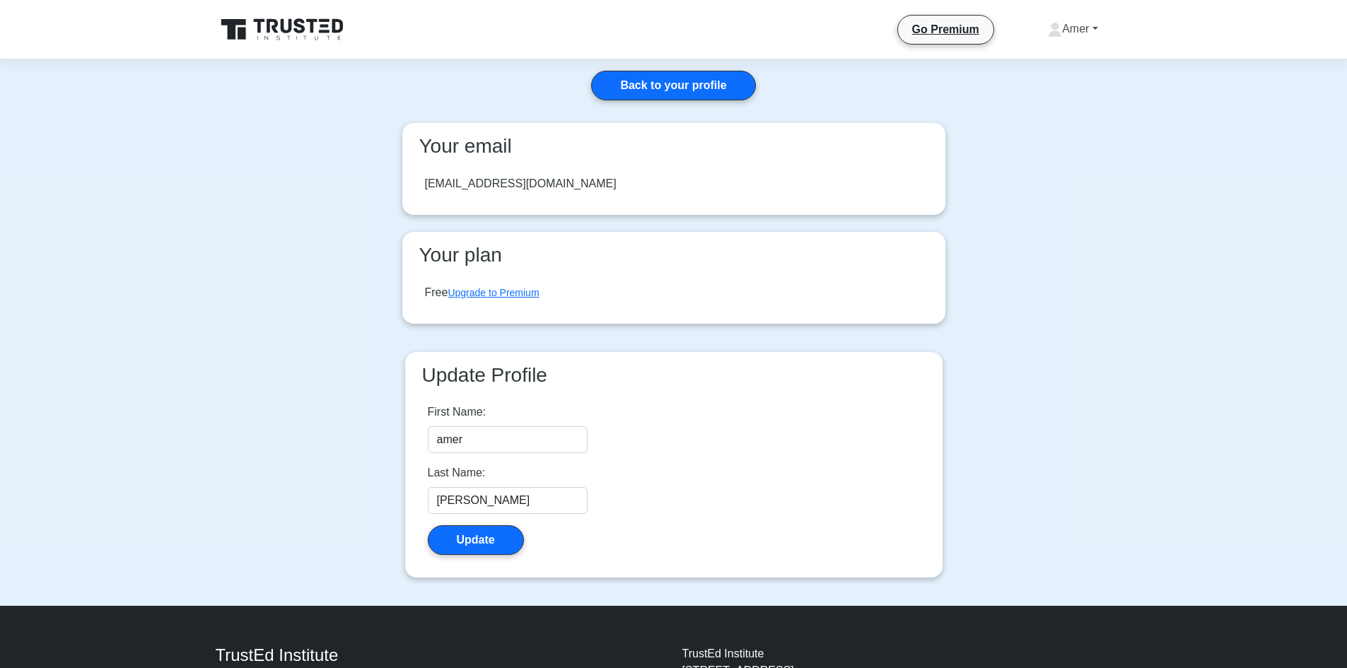
click at [1093, 28] on link "Amer" at bounding box center [1072, 29] width 117 height 28
click at [1080, 59] on link "Profile" at bounding box center [1071, 62] width 112 height 23
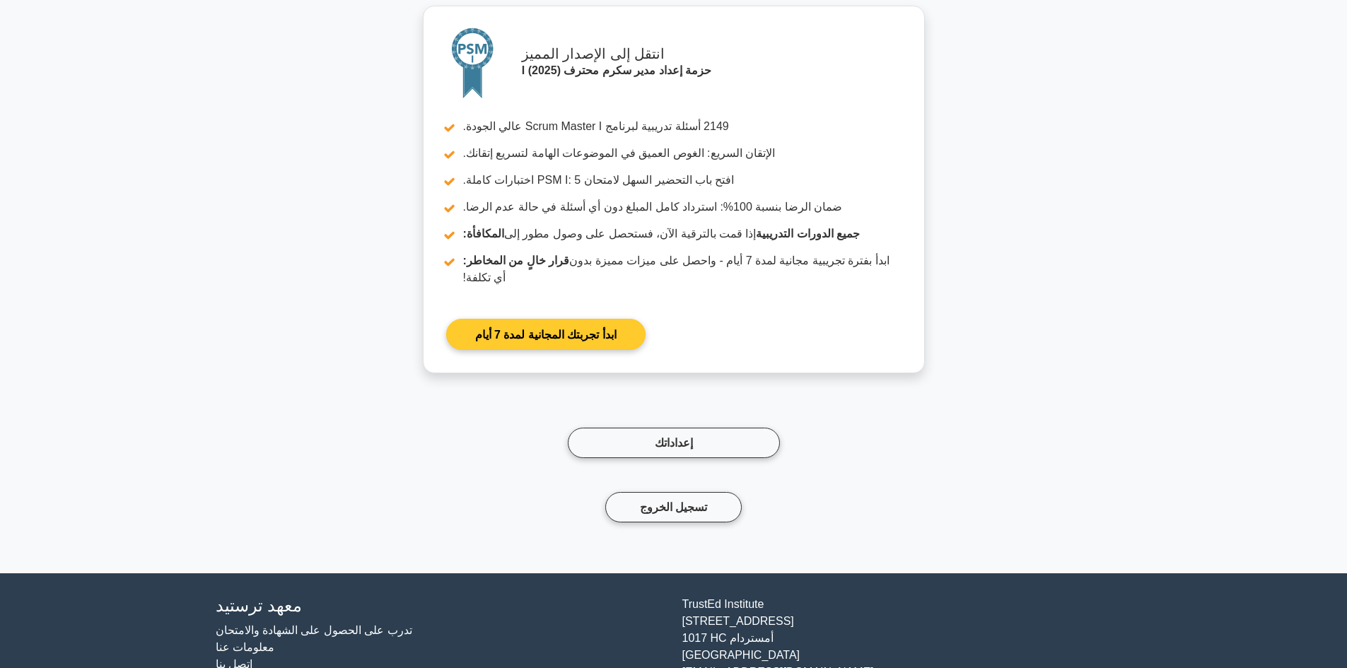
scroll to position [1469, 0]
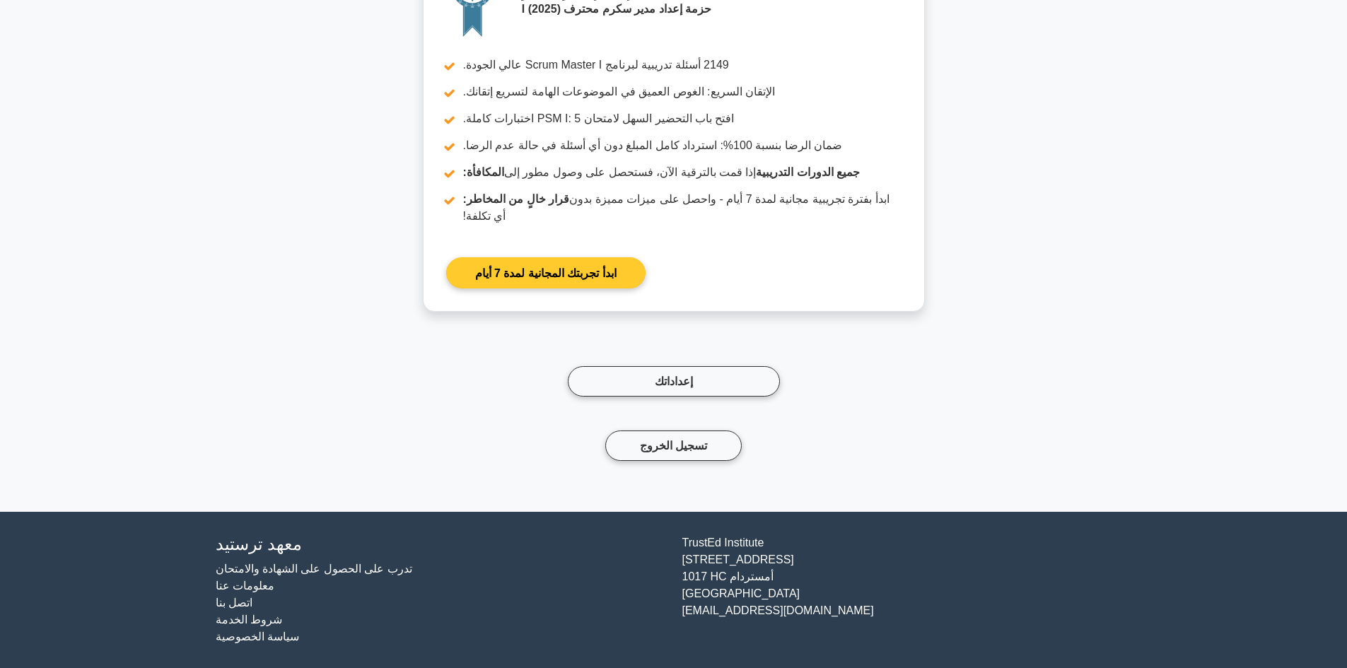
click at [593, 282] on link "ابدأ تجربتك المجانية لمدة 7 أيام" at bounding box center [545, 272] width 199 height 30
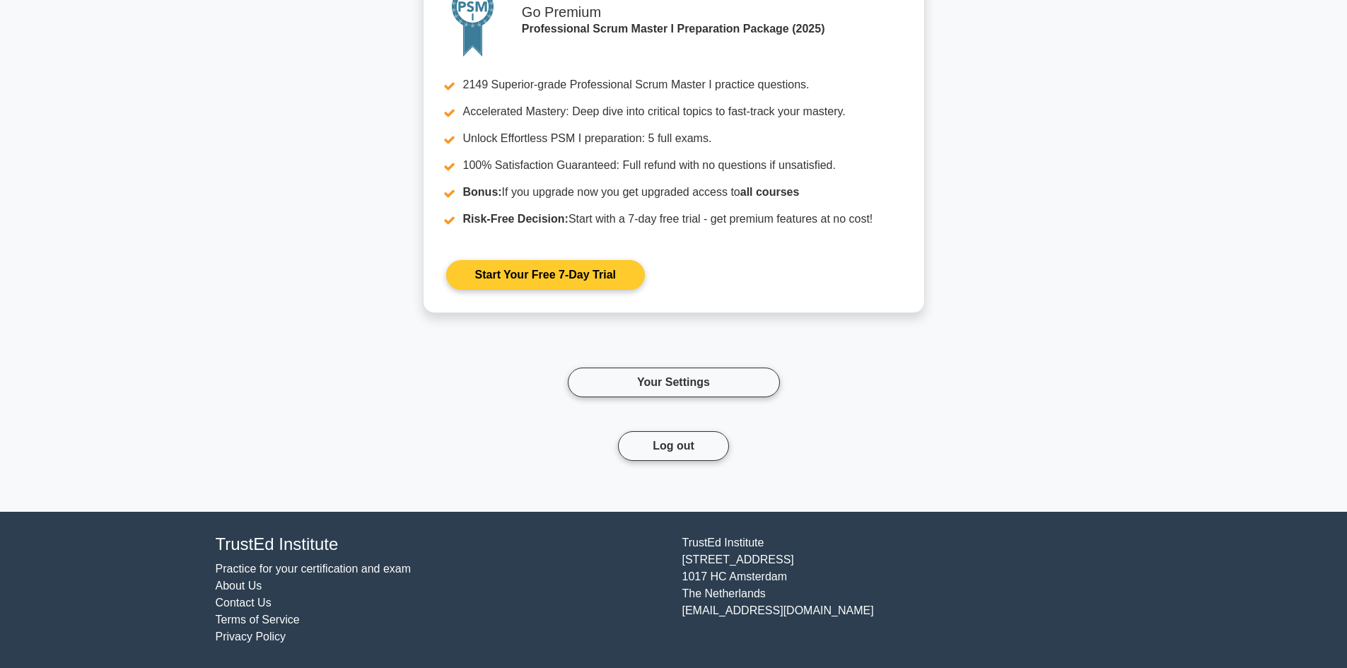
scroll to position [1425, 0]
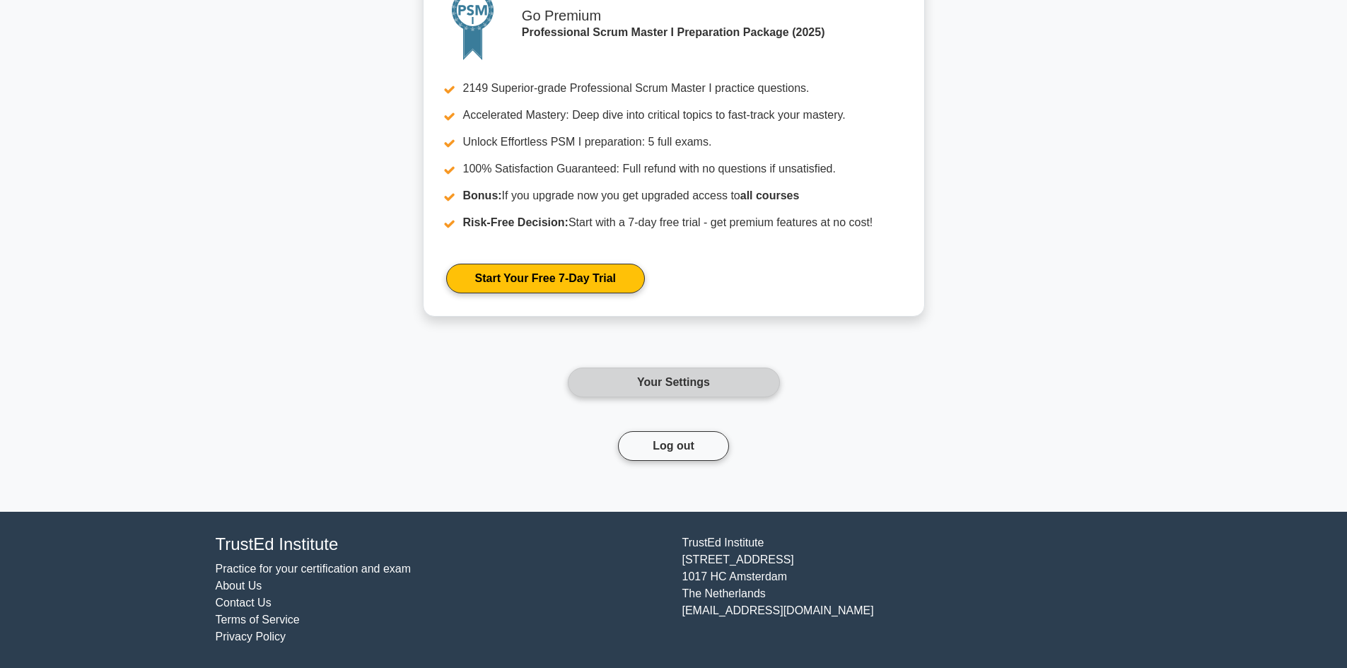
click at [686, 389] on link "Your Settings" at bounding box center [674, 383] width 212 height 30
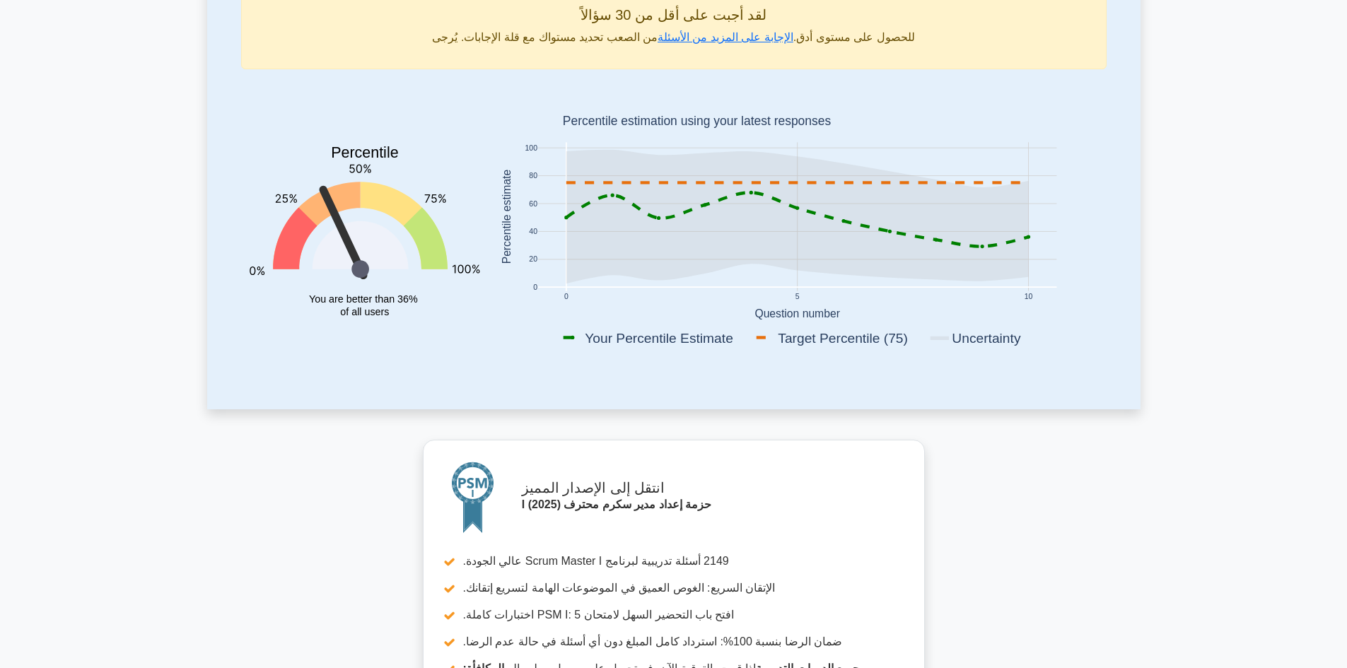
scroll to position [0, 0]
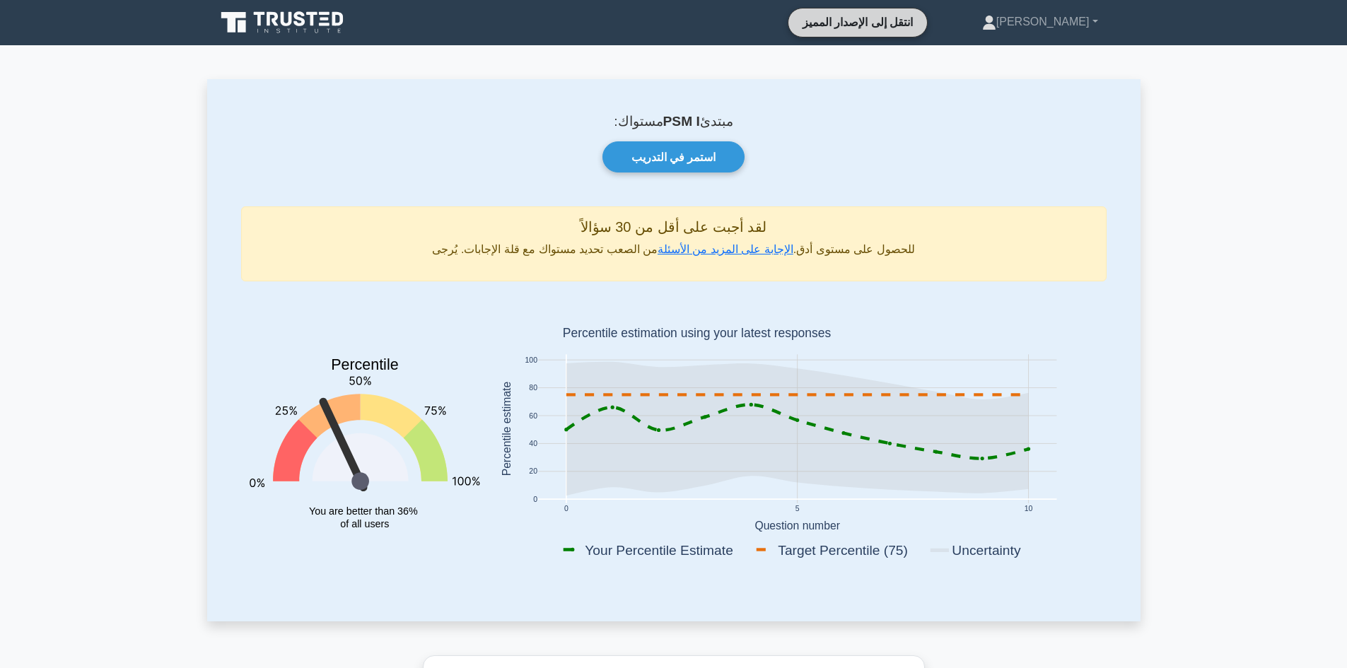
click at [898, 25] on font "انتقل إلى الإصدار المميز" at bounding box center [858, 22] width 110 height 12
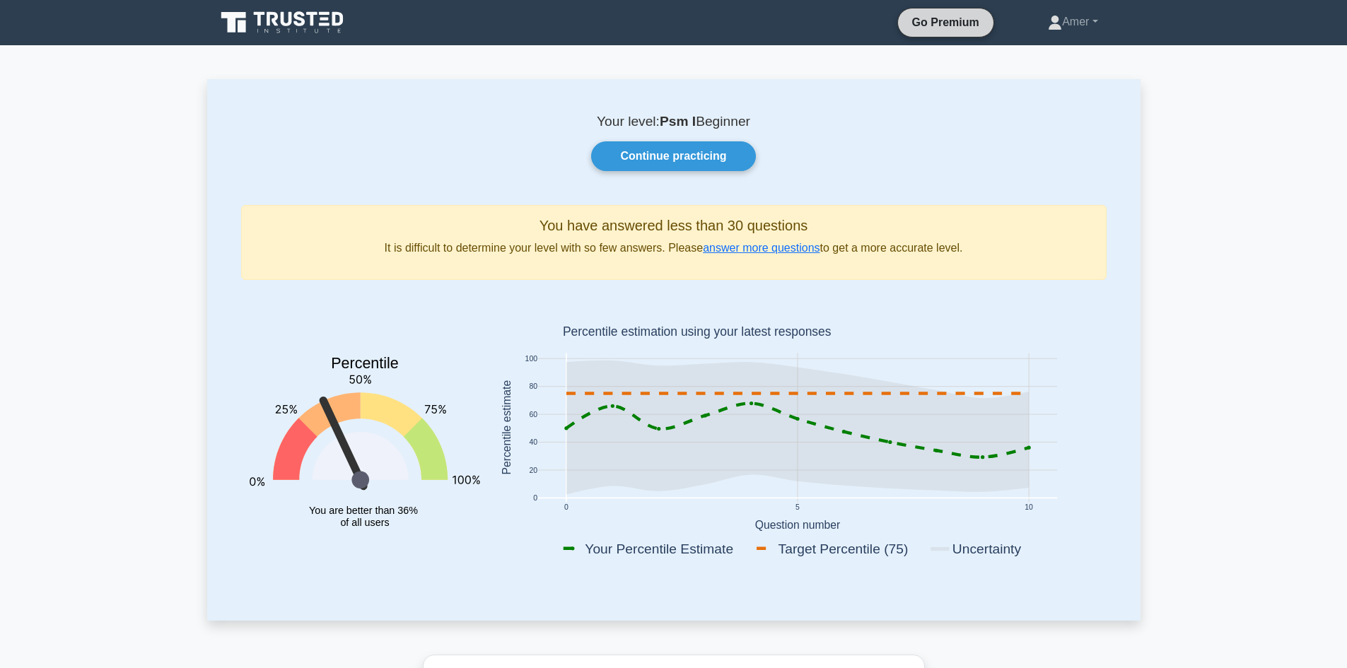
drag, startPoint x: 1341, startPoint y: 1, endPoint x: 1013, endPoint y: 161, distance: 364.9
click at [1013, 161] on div "Continue practicing" at bounding box center [674, 156] width 882 height 30
drag, startPoint x: 1338, startPoint y: 1, endPoint x: 993, endPoint y: 187, distance: 391.4
click at [993, 187] on div "Your level: Psm I Beginner Continue practicing You have answered less than 30 q…" at bounding box center [673, 349] width 933 height 541
click at [1095, 26] on link "Amer" at bounding box center [1072, 22] width 117 height 28
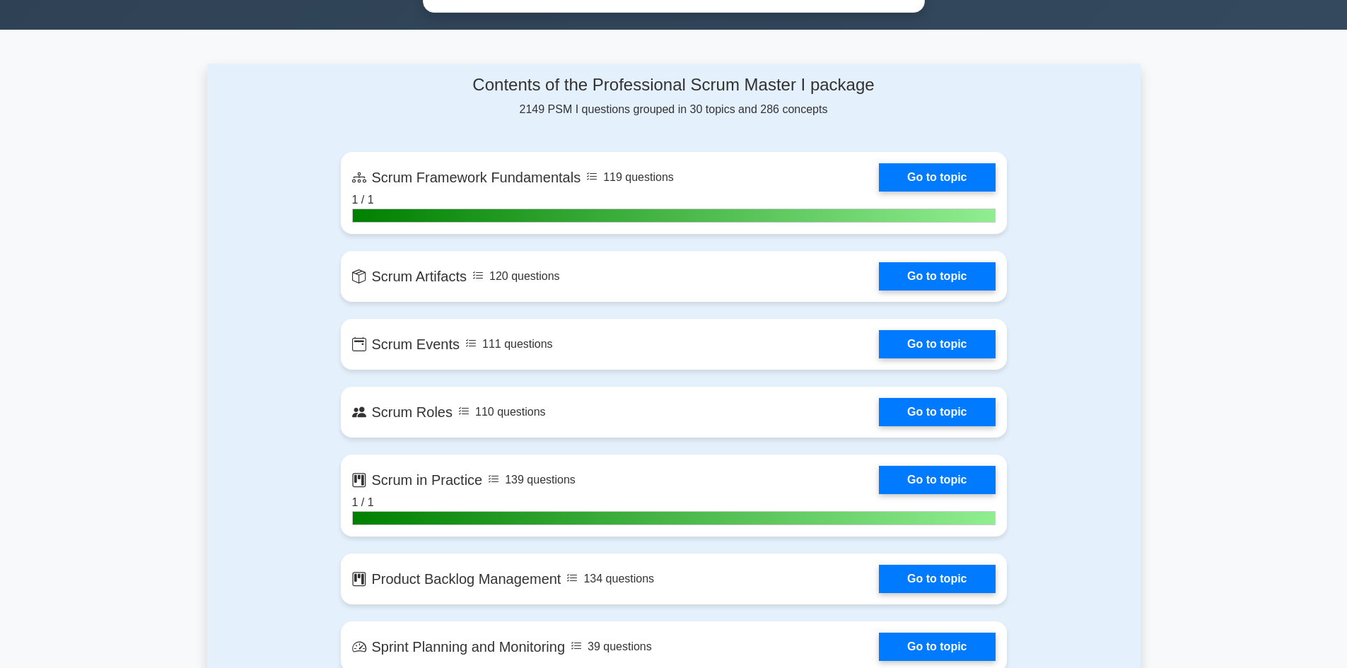
scroll to position [919, 0]
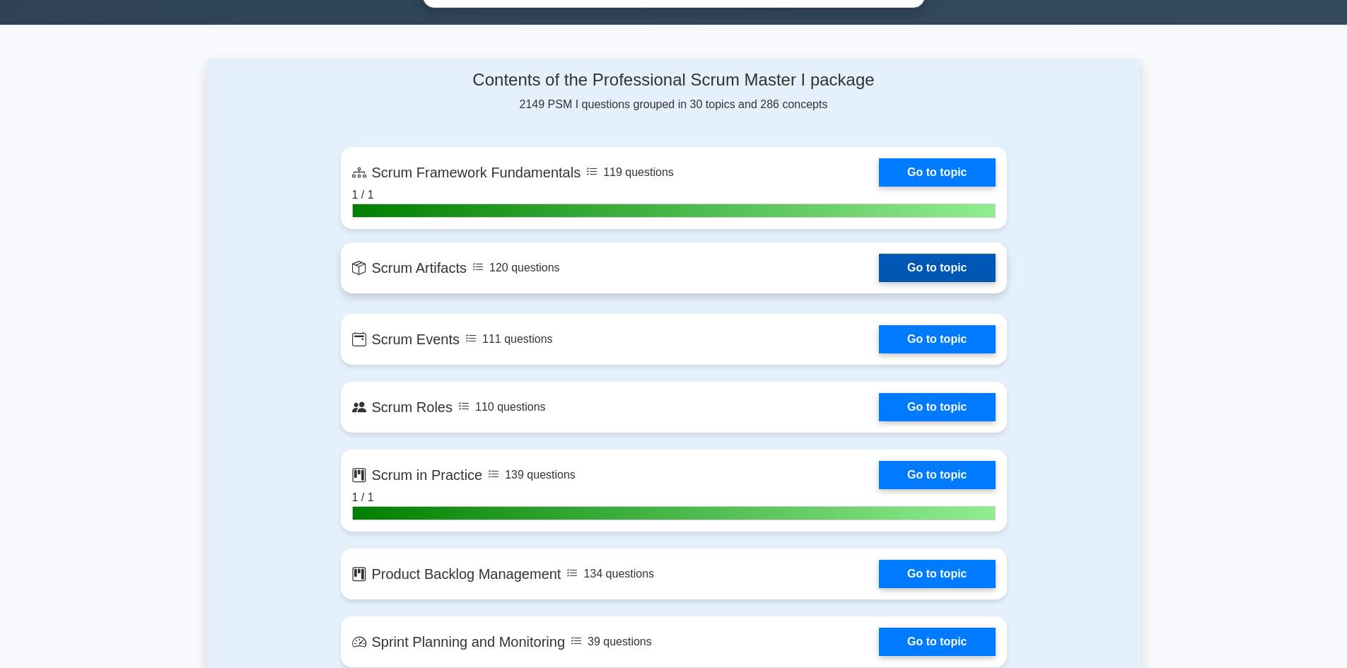
click at [879, 274] on link "Go to topic" at bounding box center [937, 268] width 116 height 28
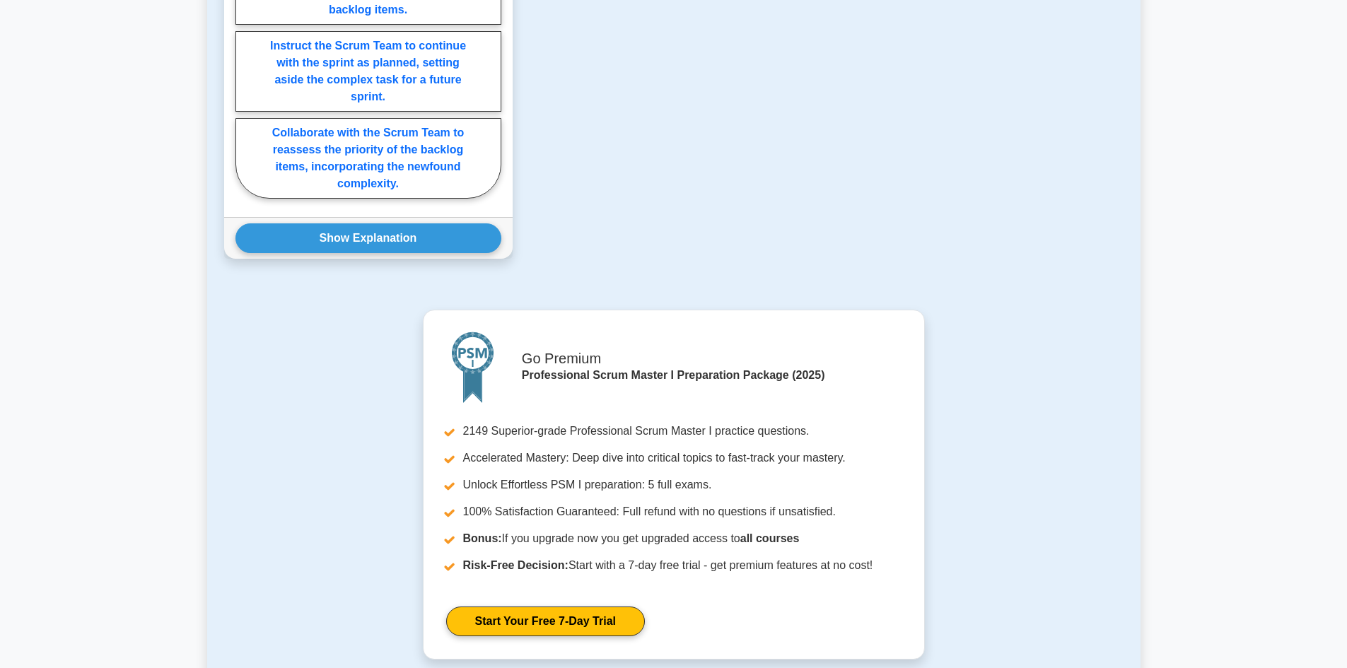
scroll to position [1768, 0]
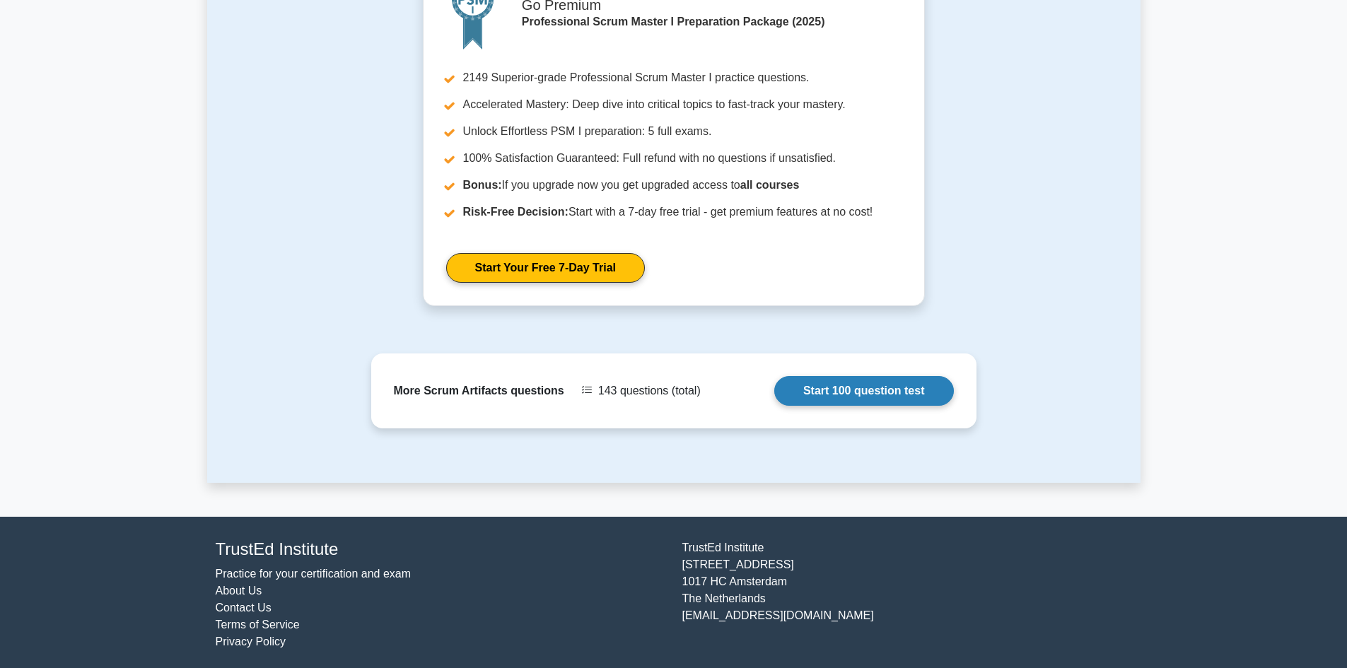
click at [880, 389] on link "Start 100 question test" at bounding box center [864, 391] width 180 height 30
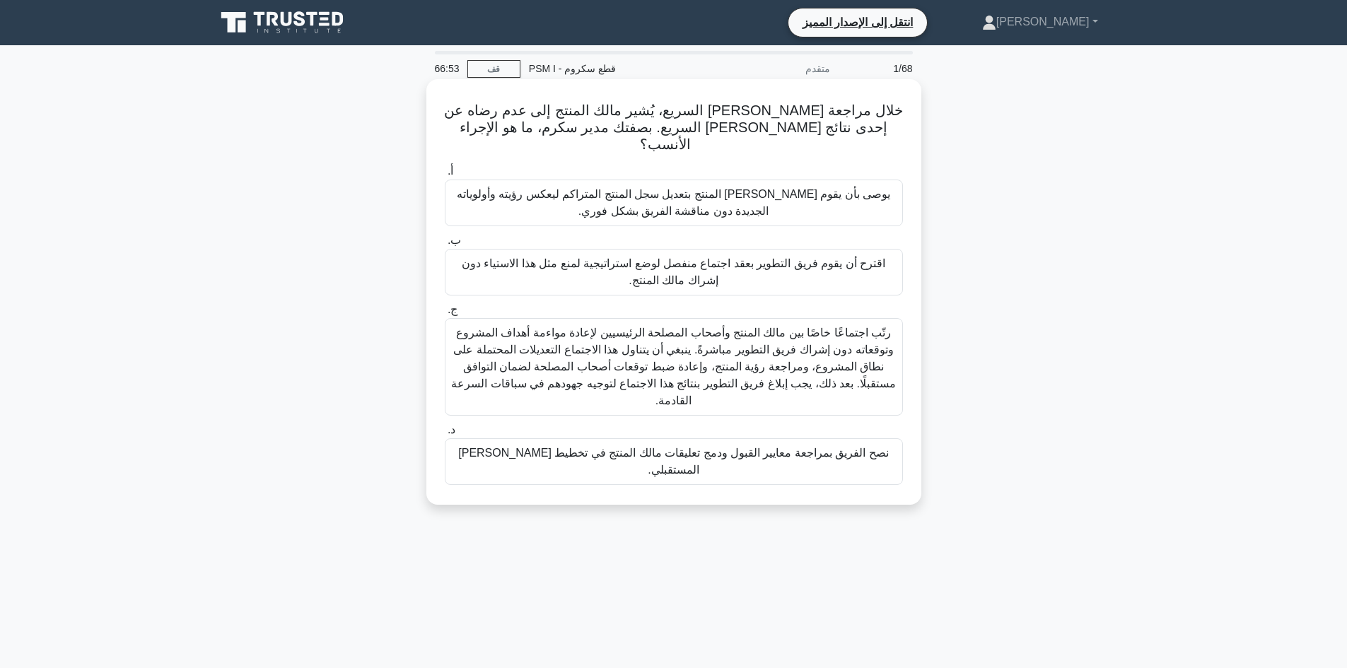
click at [818, 344] on font "رتّب اجتماعًا خاصًا بين مالك المنتج وأصحاب المصلحة الرئيسيين لإعادة مواءمة أهدا…" at bounding box center [673, 367] width 445 height 80
click at [445, 315] on input "ج. رتّب اجتماعًا خاصًا بين مالك المنتج وأصحاب المصلحة الرئيسيين لإعادة مواءمة أ…" at bounding box center [445, 309] width 0 height 9
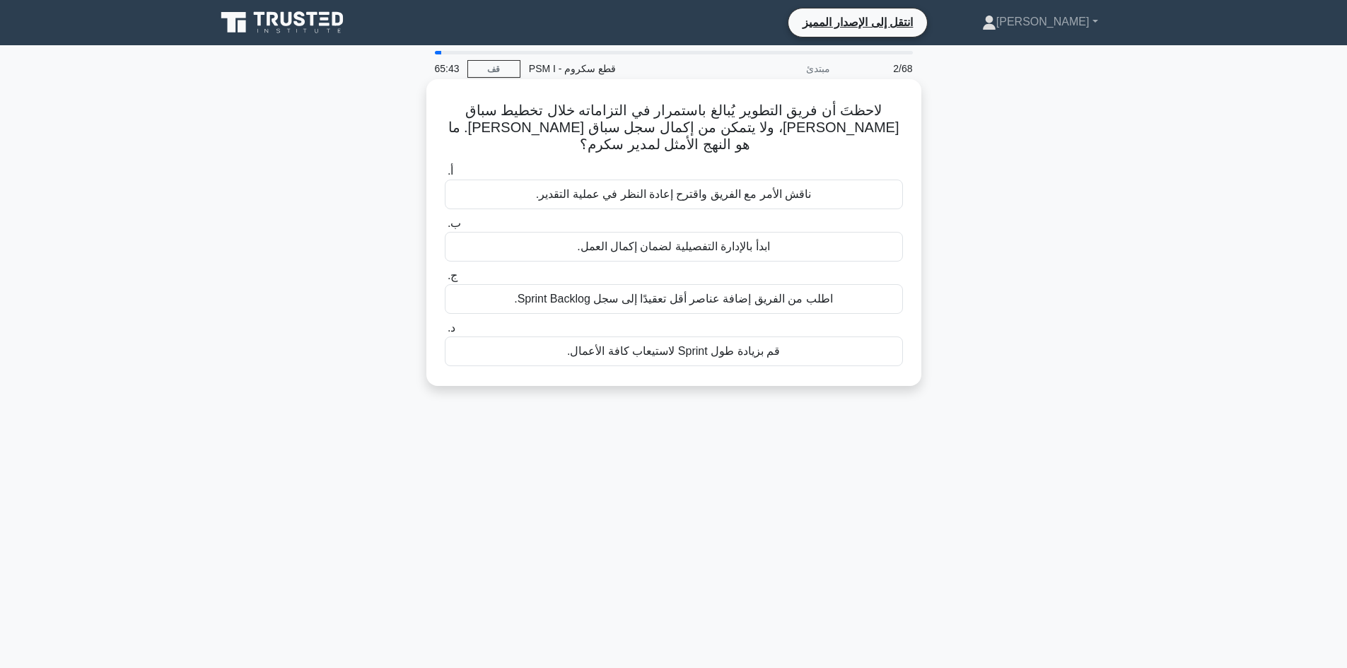
click at [760, 345] on font "قم بزيادة طول Sprint لاستيعاب كافة الأعمال." at bounding box center [673, 351] width 213 height 12
click at [445, 333] on input "د. [GEOGRAPHIC_DATA] بزيادة طول Sprint لاستيعاب كافة الأعمال." at bounding box center [445, 328] width 0 height 9
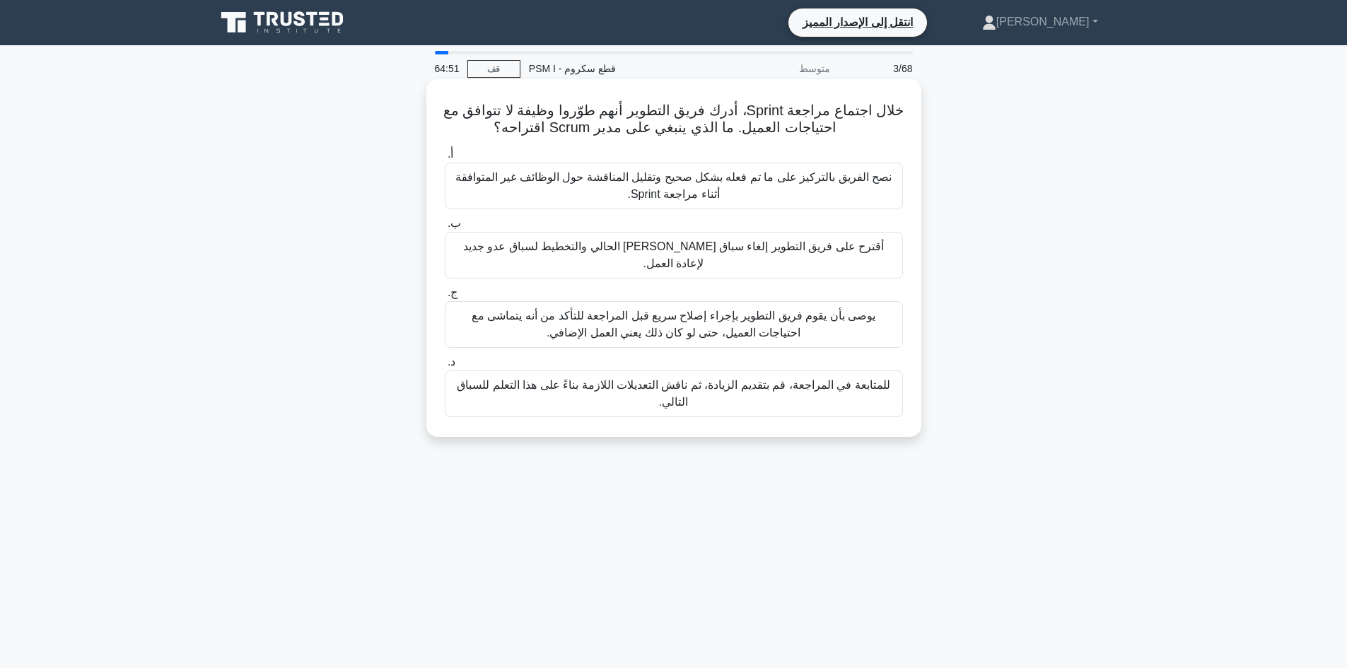
click at [732, 310] on font "يوصى بأن يقوم فريق التطوير بإجراء إصلاح سريع قبل المراجعة للتأكد من أنه يتماشى …" at bounding box center [674, 324] width 404 height 29
click at [445, 298] on input "ج. يوصى بأن يقوم فريق التطوير بإجراء إصلاح سريع قبل المراجعة للتأكد من أنه يتما…" at bounding box center [445, 292] width 0 height 9
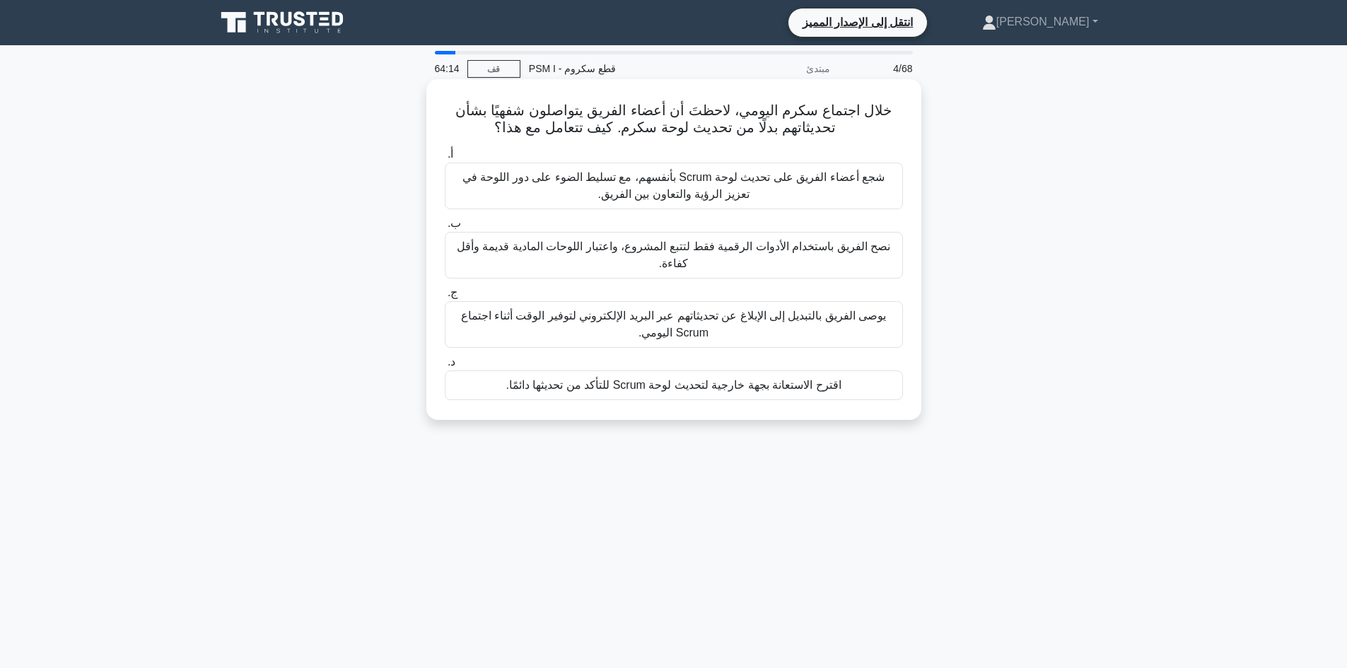
click at [682, 189] on font "شجع أعضاء الفريق على تحديث لوحة Scrum بأنفسهم، مع تسليط الضوء على دور اللوحة في…" at bounding box center [673, 185] width 422 height 29
click at [445, 159] on input "أ. شجع أعضاء الفريق على تحديث لوحة Scrum بأنفسهم، مع تسليط الضوء على دور اللوحة…" at bounding box center [445, 154] width 0 height 9
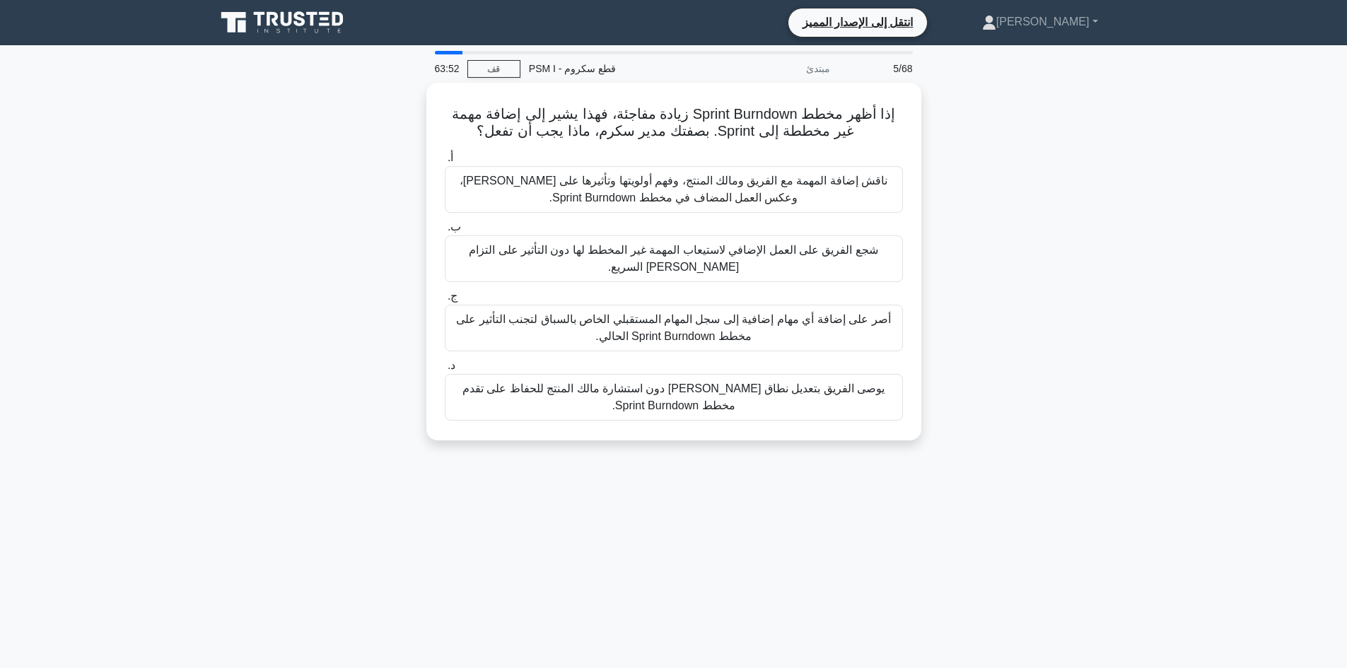
click at [313, 158] on div "إذا أظهر مخطط Sprint Burndown زيادة مفاجئة، فهذا يشير إلى إضافة مهمة غير مخططة …" at bounding box center [673, 270] width 933 height 375
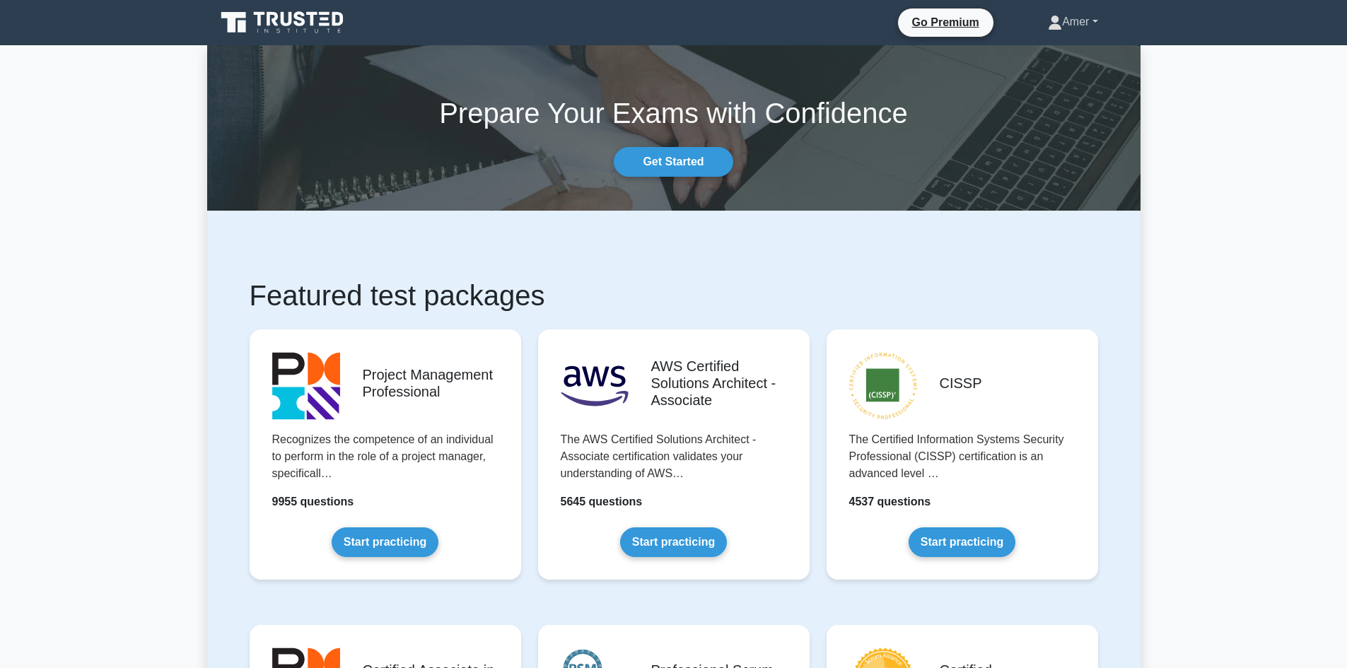
click at [1071, 18] on link "Amer" at bounding box center [1072, 22] width 117 height 28
click at [1048, 74] on link "Settings" at bounding box center [1071, 77] width 112 height 23
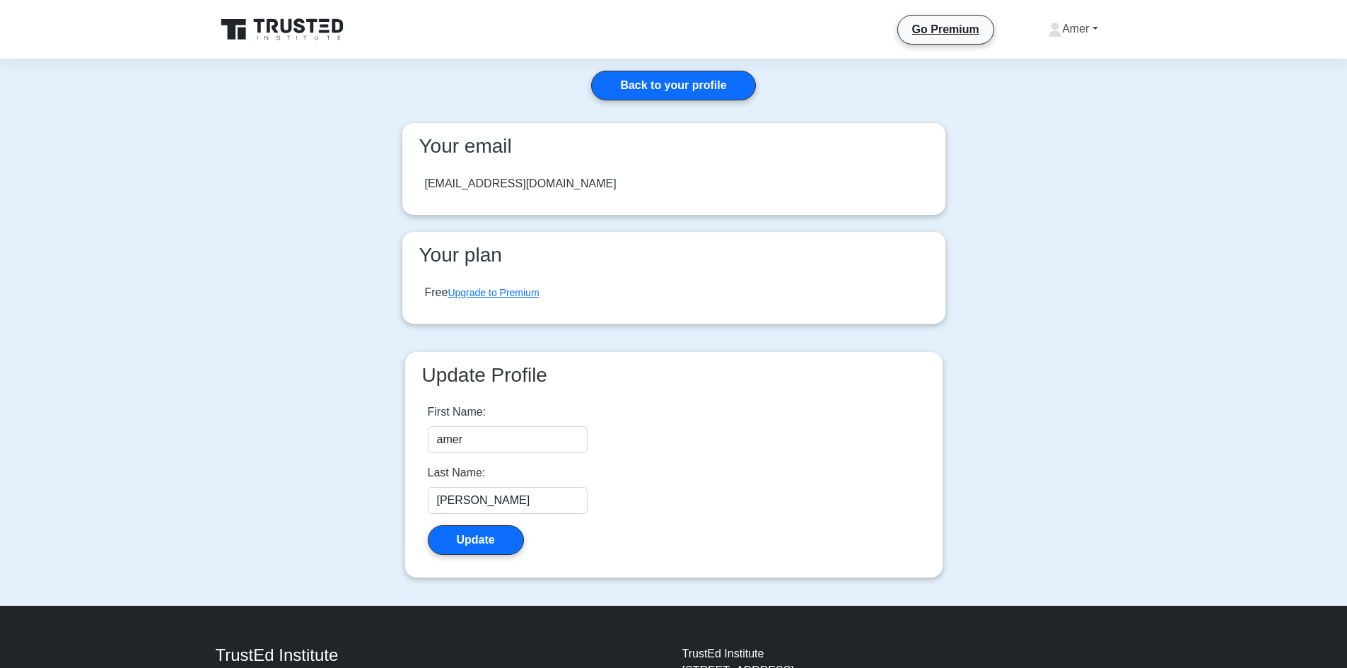
click at [1065, 31] on link "Amer" at bounding box center [1072, 29] width 117 height 28
click at [1050, 57] on link "Profile" at bounding box center [1071, 62] width 112 height 23
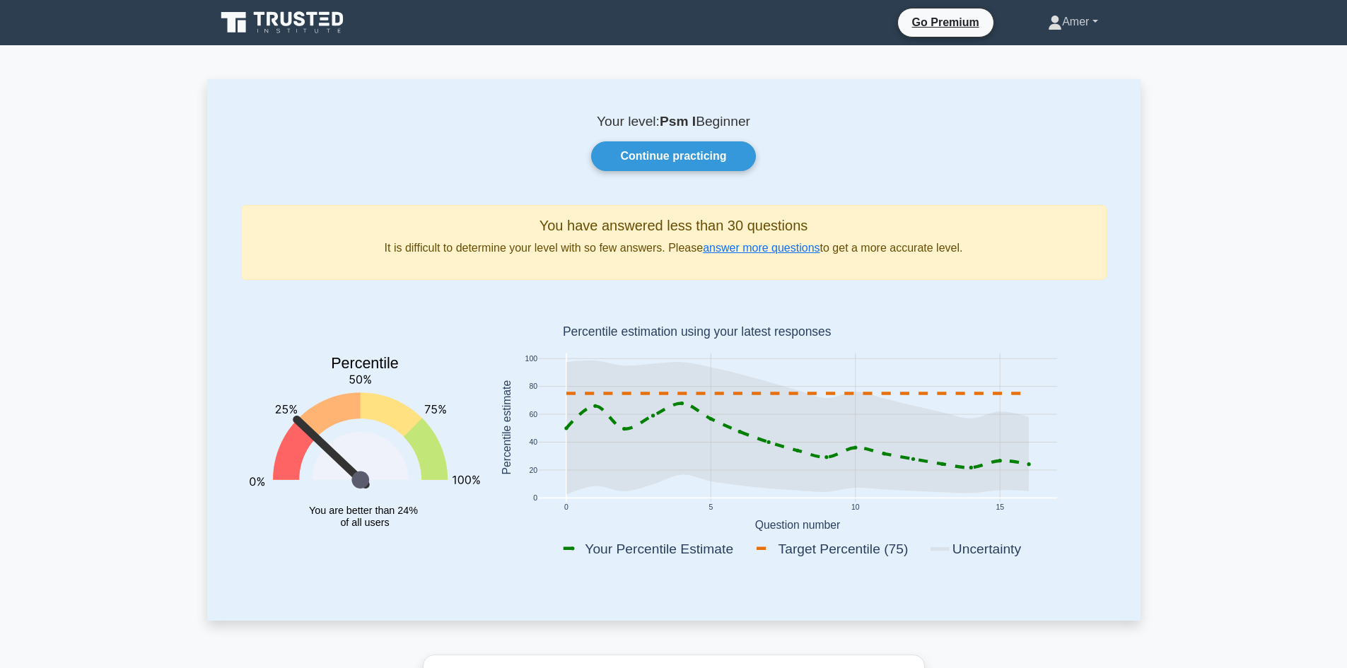
click at [1092, 21] on link "Amer" at bounding box center [1072, 22] width 117 height 28
click at [1057, 70] on link "Settings" at bounding box center [1071, 77] width 112 height 23
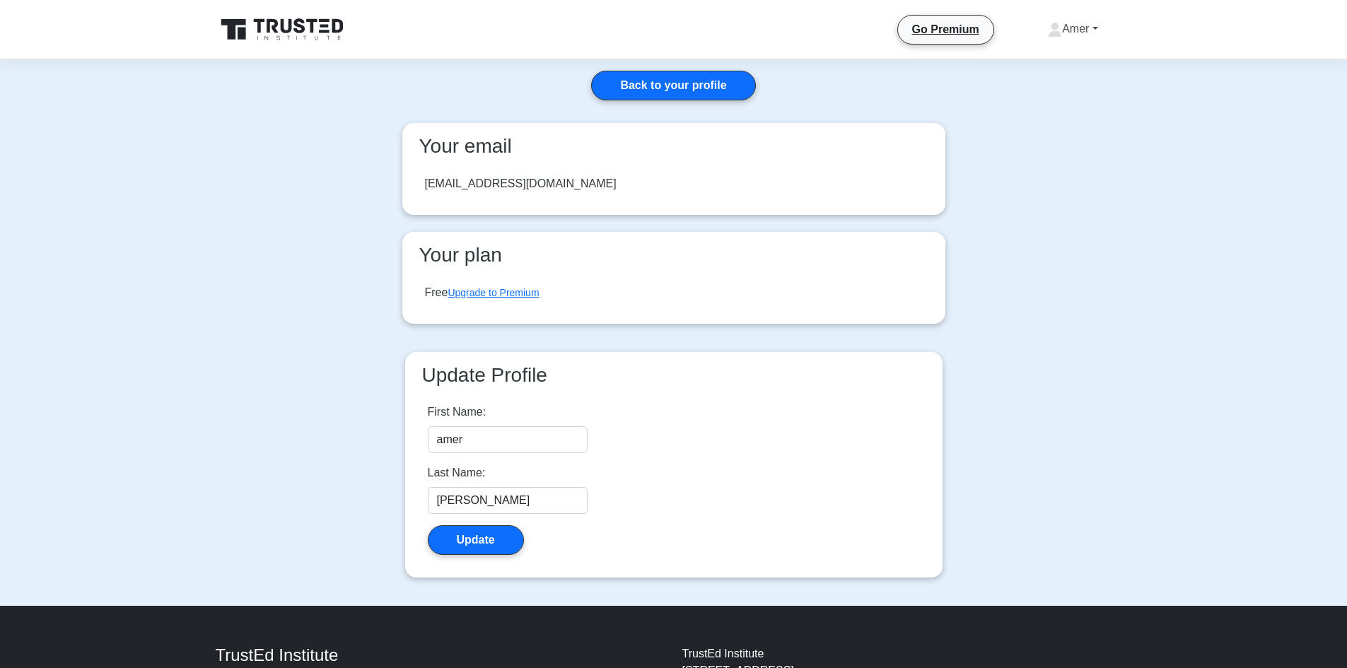
click at [1088, 27] on link "Amer" at bounding box center [1072, 29] width 117 height 28
drag, startPoint x: 1053, startPoint y: 142, endPoint x: 1036, endPoint y: 124, distance: 25.0
click at [1054, 142] on main "Back to your profile Your email abanisalameh@miyahuna.com.jo Your plan Free Upg…" at bounding box center [673, 332] width 1347 height 547
